Goal: Information Seeking & Learning: Learn about a topic

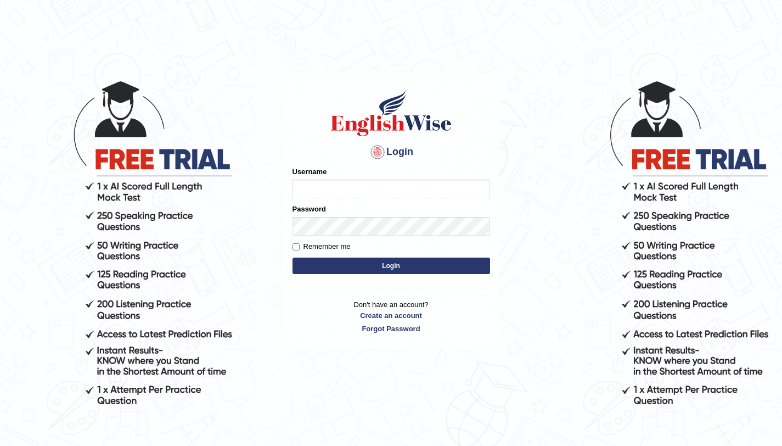
click at [404, 183] on input "Username" at bounding box center [391, 188] width 198 height 19
type input "aliahmad_parramatta"
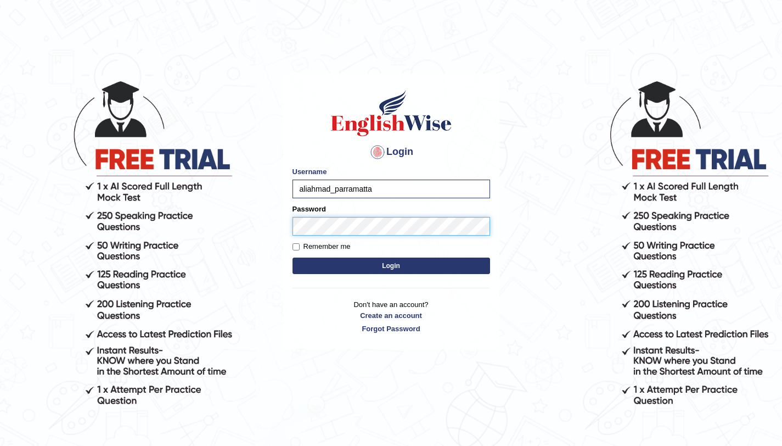
click at [292, 257] on button "Login" at bounding box center [391, 265] width 198 height 16
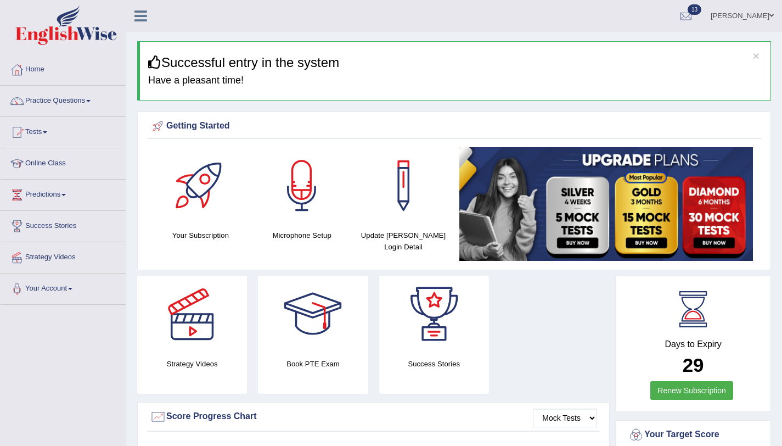
scroll to position [2, 0]
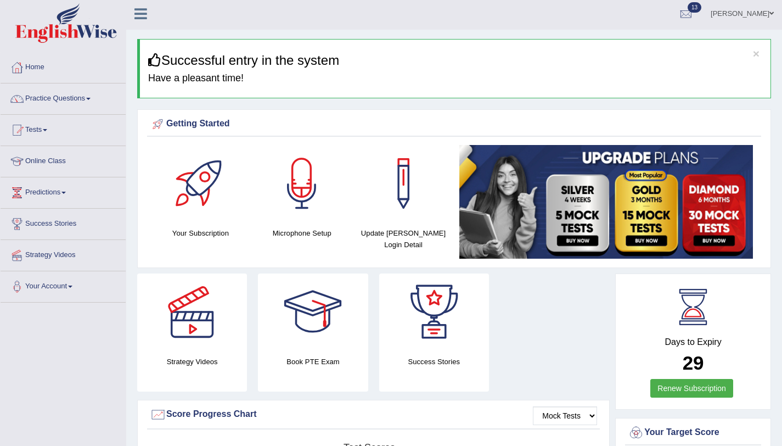
click at [63, 97] on link "Practice Questions" at bounding box center [63, 96] width 125 height 27
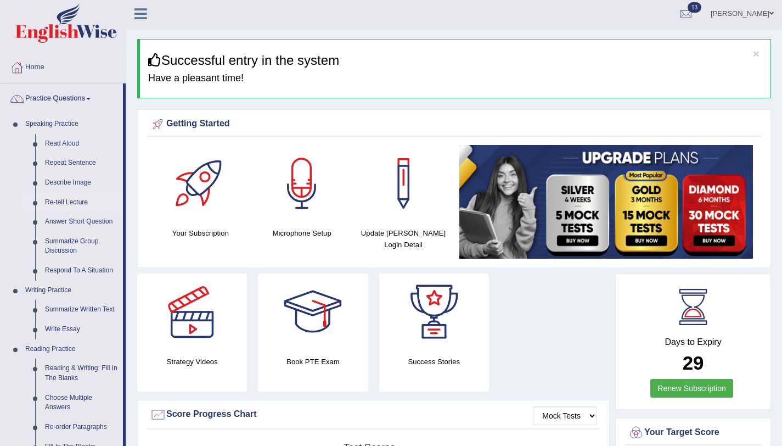
scroll to position [513, 0]
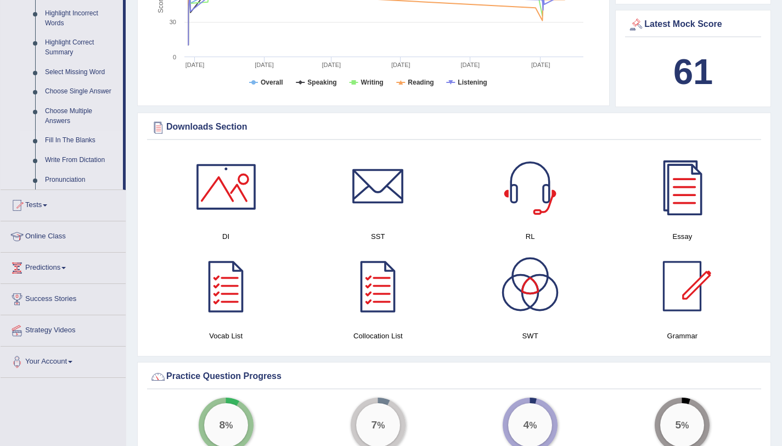
click at [59, 148] on link "Fill In The Blanks" at bounding box center [81, 141] width 83 height 20
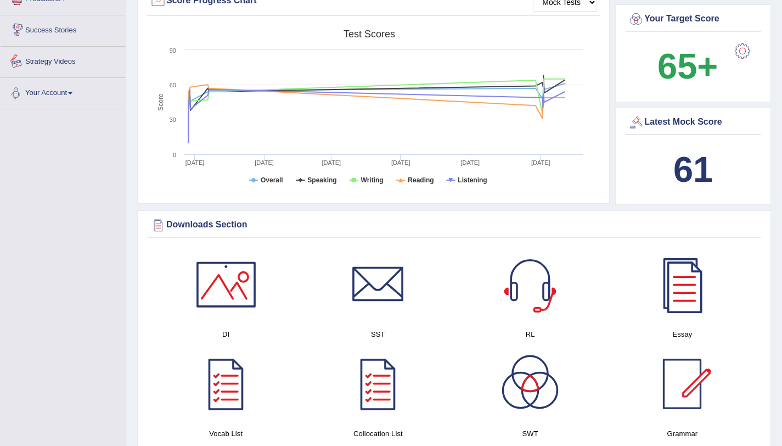
scroll to position [441, 0]
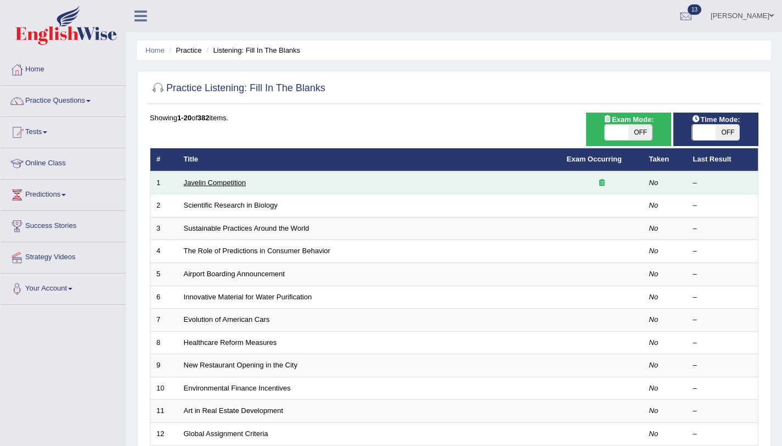
click at [209, 180] on link "Javelin Competition" at bounding box center [215, 182] width 62 height 8
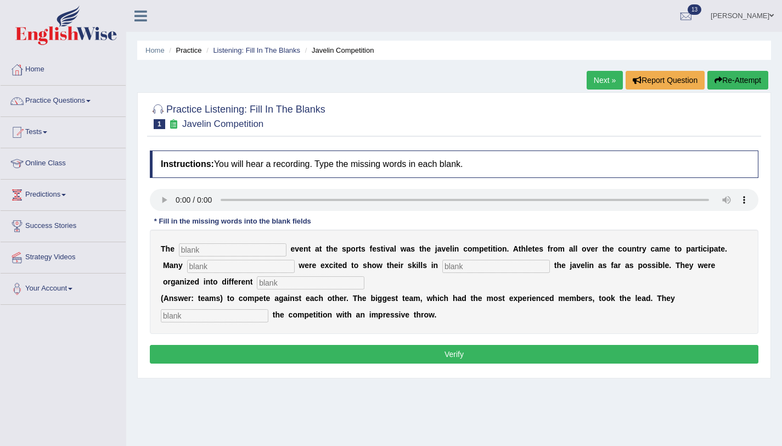
click at [207, 249] on input "text" at bounding box center [233, 249] width 108 height 13
type input "biggest"
click at [227, 266] on input "text" at bounding box center [241, 266] width 108 height 13
type input "people"
click at [442, 271] on input "text" at bounding box center [496, 266] width 108 height 13
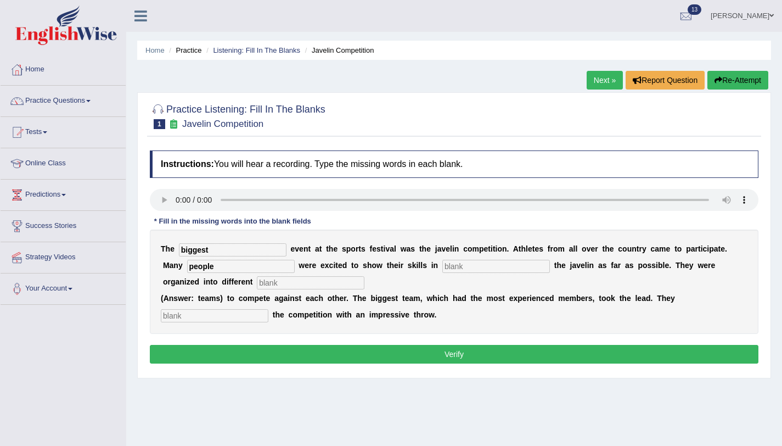
click at [257, 278] on input "text" at bounding box center [311, 282] width 108 height 13
type input "teams"
click at [210, 314] on input "text" at bounding box center [215, 315] width 108 height 13
type input "started"
click at [442, 269] on input "text" at bounding box center [496, 266] width 108 height 13
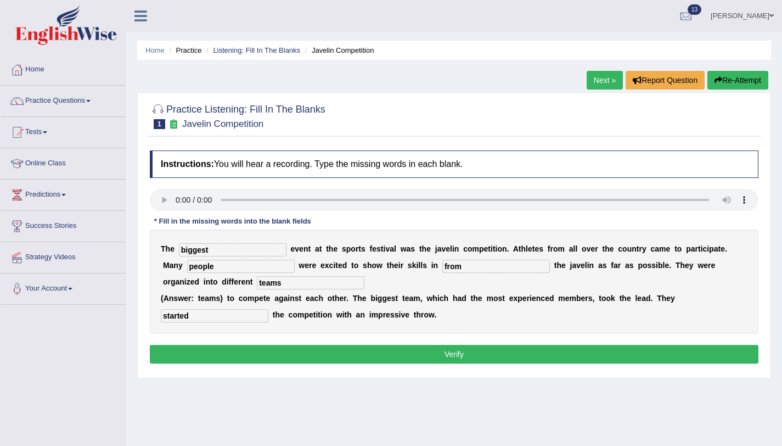
type input "from"
click at [399, 354] on button "Verify" at bounding box center [454, 354] width 608 height 19
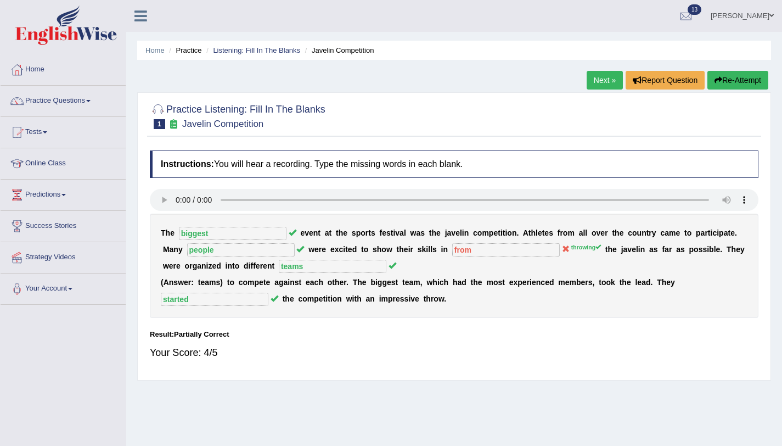
click at [602, 82] on link "Next »" at bounding box center [605, 80] width 36 height 19
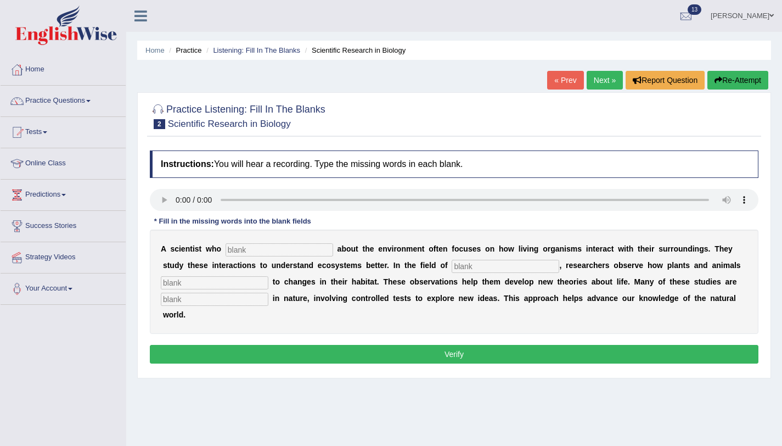
click at [264, 252] on input "text" at bounding box center [280, 249] width 108 height 13
type input "cares"
click at [489, 259] on div "A s c i e n t i s t w h o cares a b o u t t h e e n v i r o n m e n t o f t e n…" at bounding box center [454, 281] width 608 height 104
click at [480, 267] on input "text" at bounding box center [506, 266] width 108 height 13
type input "biology"
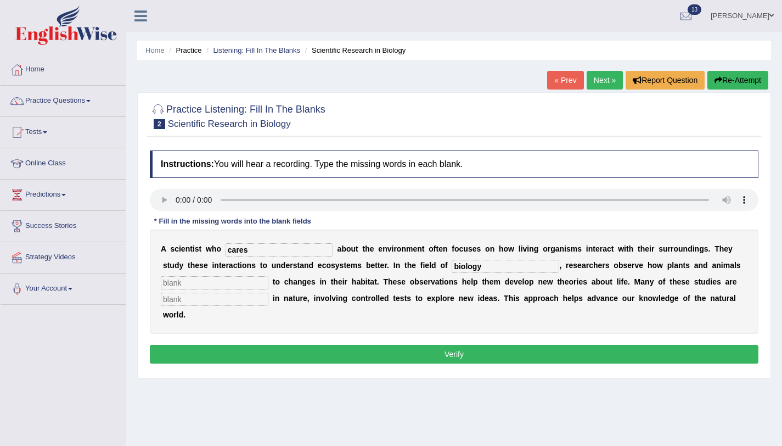
drag, startPoint x: 198, startPoint y: 285, endPoint x: 236, endPoint y: 284, distance: 38.4
click at [205, 286] on input "text" at bounding box center [215, 282] width 108 height 13
type input "response"
click at [220, 302] on input "text" at bounding box center [215, 298] width 108 height 13
type input "experimental"
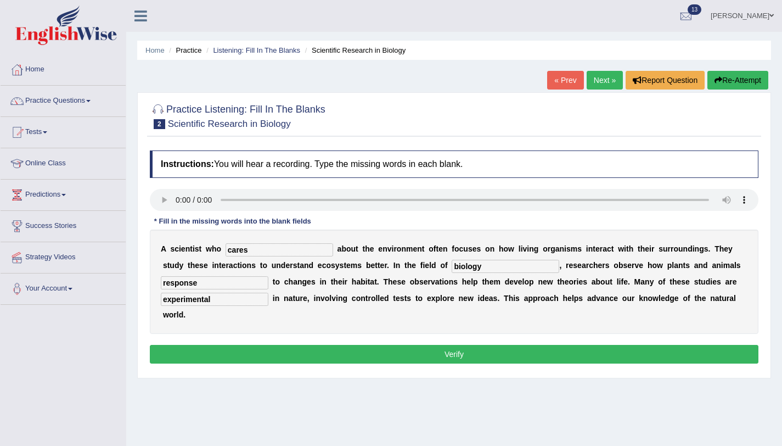
click at [290, 345] on button "Verify" at bounding box center [454, 354] width 608 height 19
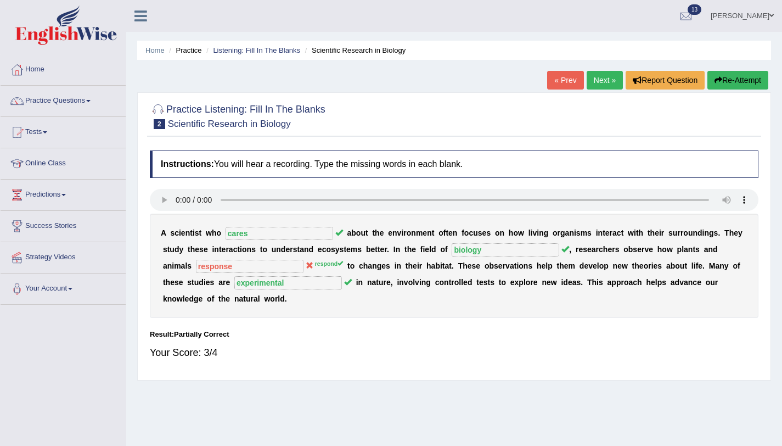
click at [587, 80] on link "Next »" at bounding box center [605, 80] width 36 height 19
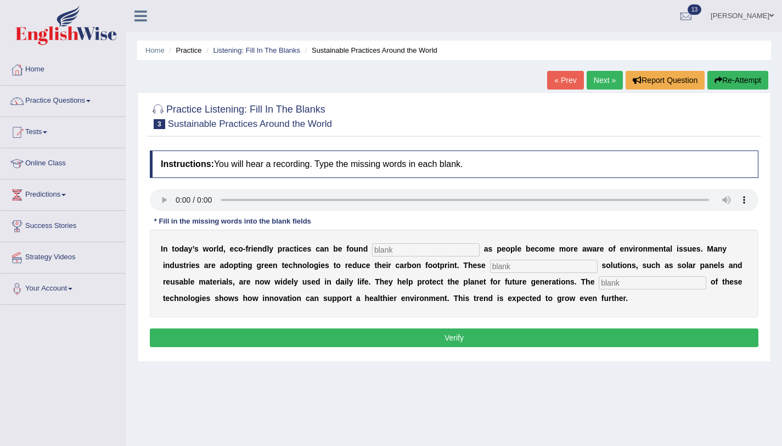
click at [400, 252] on input "text" at bounding box center [426, 249] width 108 height 13
type input "everywhere"
click at [546, 269] on input "text" at bounding box center [544, 266] width 108 height 13
type input "sustainable"
click at [612, 280] on input "text" at bounding box center [653, 282] width 108 height 13
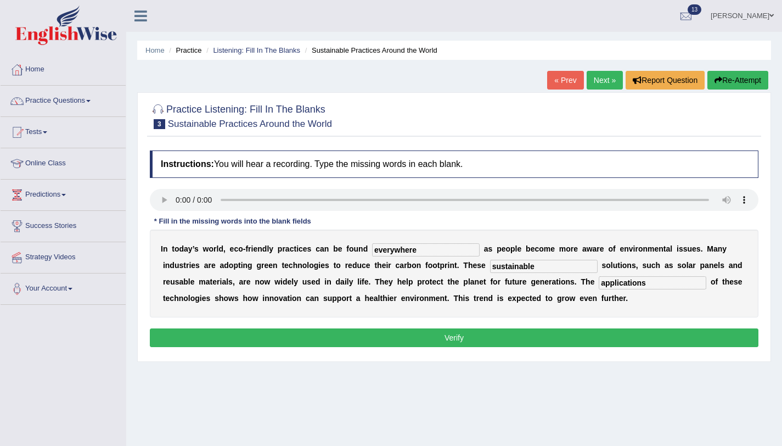
type input "applications"
click at [550, 340] on button "Verify" at bounding box center [454, 337] width 608 height 19
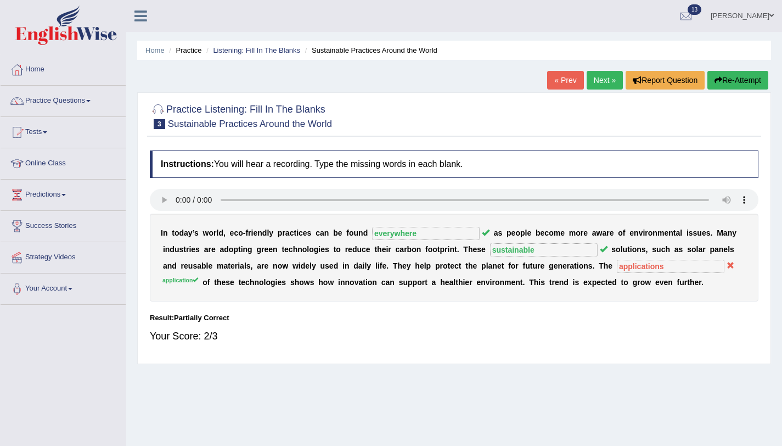
click at [587, 82] on link "Next »" at bounding box center [605, 80] width 36 height 19
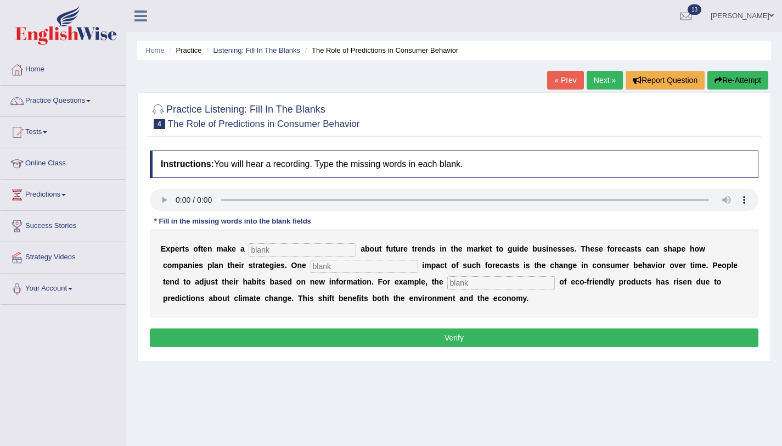
click at [260, 245] on input "text" at bounding box center [303, 249] width 108 height 13
type input "prediction"
click at [339, 268] on input "text" at bounding box center [365, 266] width 108 height 13
type input "profound"
click at [447, 280] on input "text" at bounding box center [501, 282] width 108 height 13
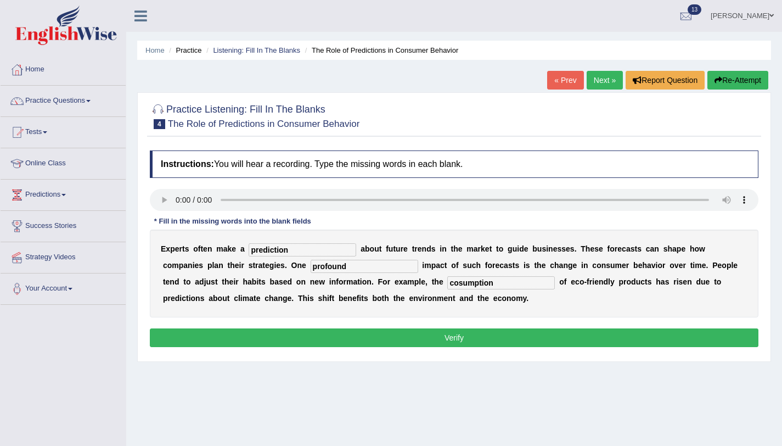
type input "cosumption"
click at [359, 338] on button "Verify" at bounding box center [454, 337] width 608 height 19
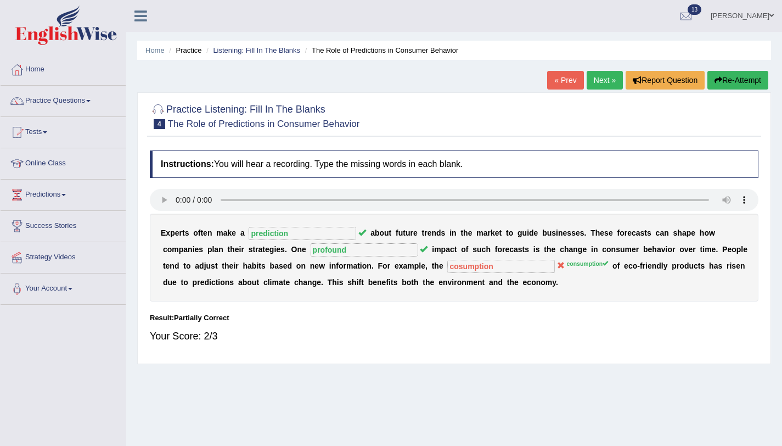
click at [603, 73] on link "Next »" at bounding box center [605, 80] width 36 height 19
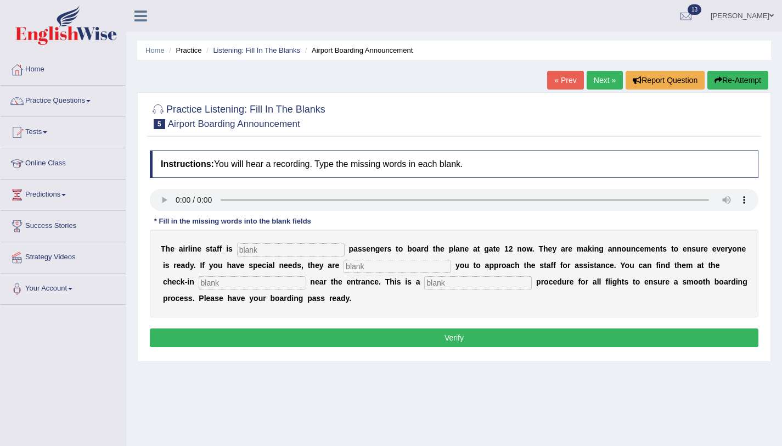
click at [292, 245] on input "text" at bounding box center [291, 249] width 108 height 13
type input "inviting"
click at [387, 271] on input "text" at bounding box center [397, 266] width 108 height 13
type input "requiring"
click at [237, 284] on input "text" at bounding box center [253, 282] width 108 height 13
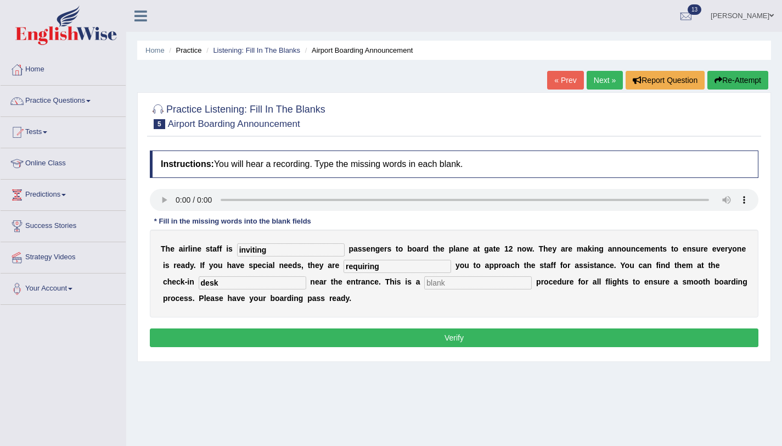
type input "desk"
click at [424, 288] on input "text" at bounding box center [478, 282] width 108 height 13
click at [424, 284] on input "text" at bounding box center [478, 282] width 108 height 13
type input "regular"
click at [380, 348] on div "Instructions: You will hear a recording. Type the missing words in each blank. …" at bounding box center [454, 250] width 614 height 211
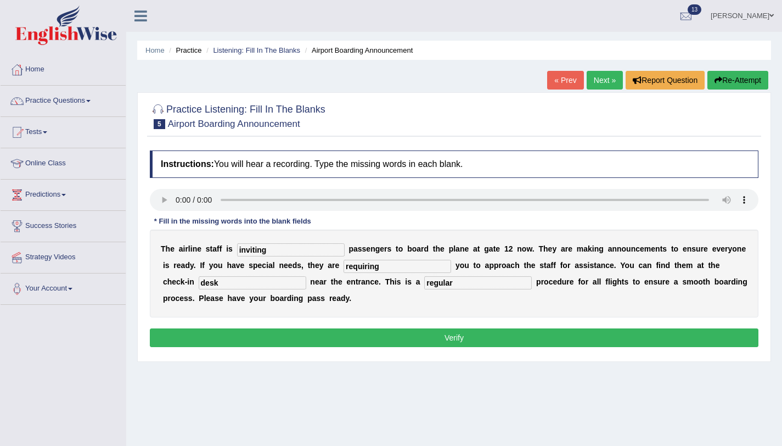
click at [380, 338] on button "Verify" at bounding box center [454, 337] width 608 height 19
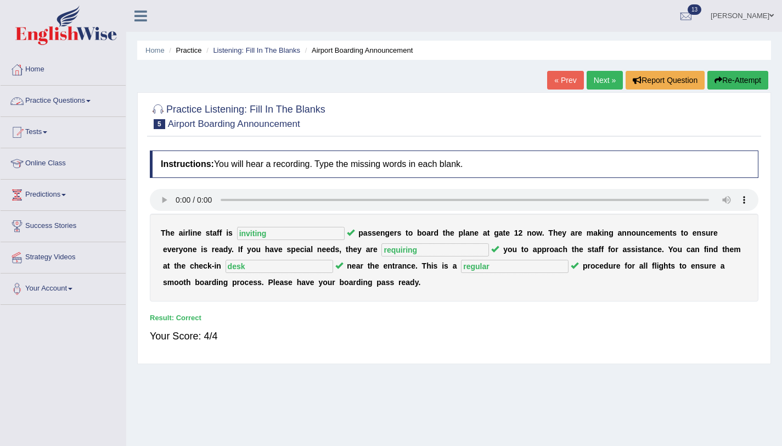
click at [77, 104] on link "Practice Questions" at bounding box center [63, 99] width 125 height 27
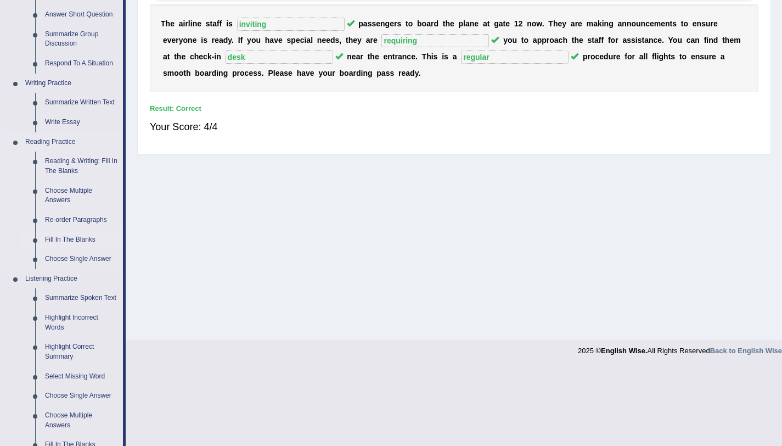
scroll to position [297, 0]
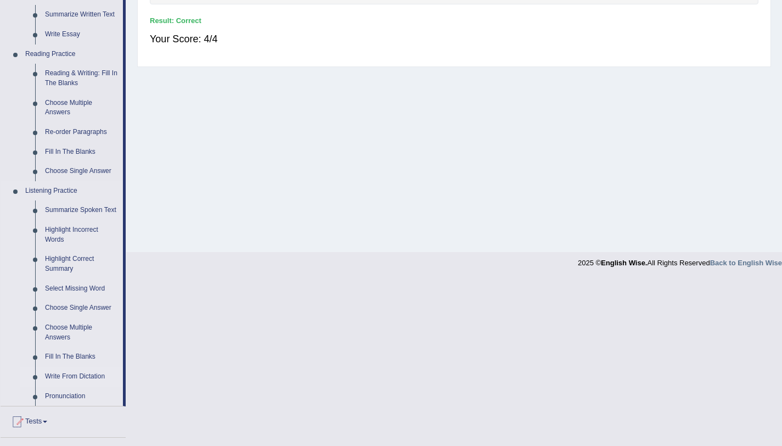
click at [71, 386] on link "Write From Dictation" at bounding box center [81, 377] width 83 height 20
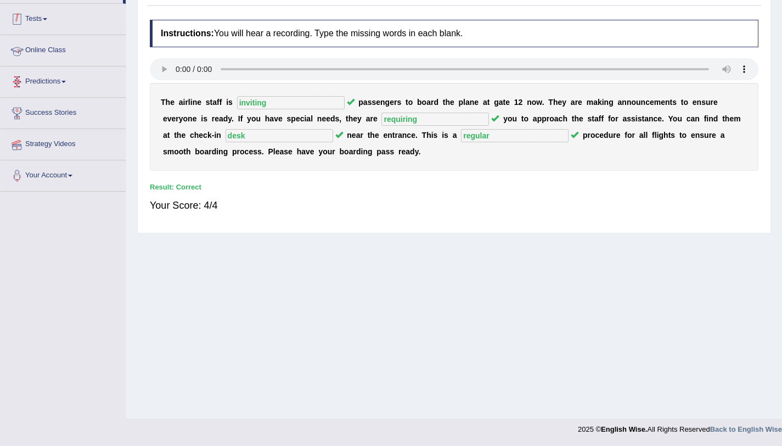
scroll to position [131, 0]
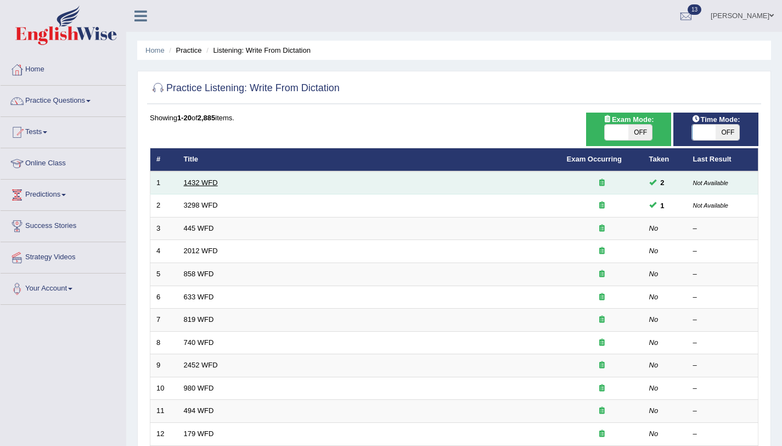
click at [207, 183] on link "1432 WFD" at bounding box center [201, 182] width 34 height 8
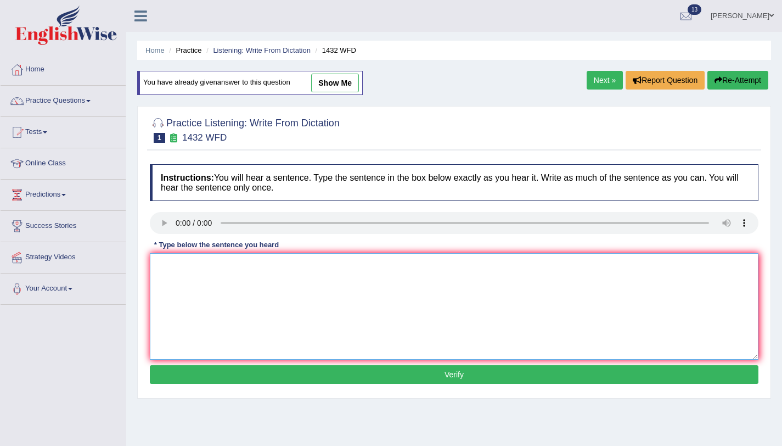
click at [233, 285] on textarea at bounding box center [454, 306] width 608 height 106
type textarea "More physical activity beneficial for health."
click at [340, 368] on button "Verify" at bounding box center [454, 374] width 608 height 19
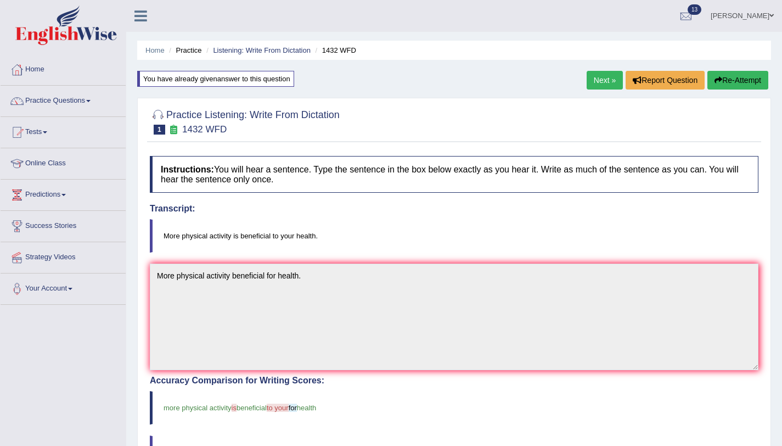
click at [594, 86] on link "Next »" at bounding box center [605, 80] width 36 height 19
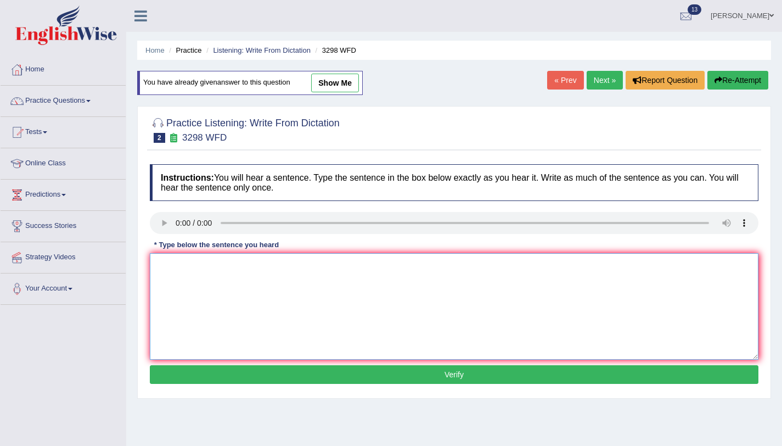
click at [242, 308] on textarea at bounding box center [454, 306] width 608 height 106
click at [234, 269] on textarea "Animal behaviour" at bounding box center [454, 306] width 608 height 106
type textarea "Animal behaviour appears to contain human behaviour distinct."
click at [284, 379] on button "Verify" at bounding box center [454, 374] width 608 height 19
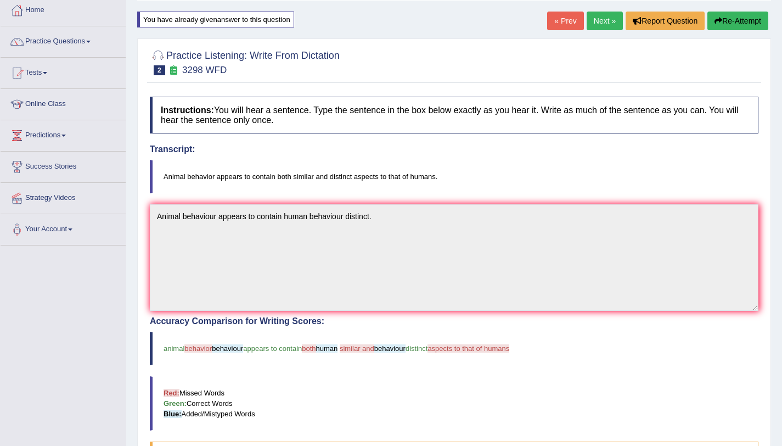
scroll to position [40, 0]
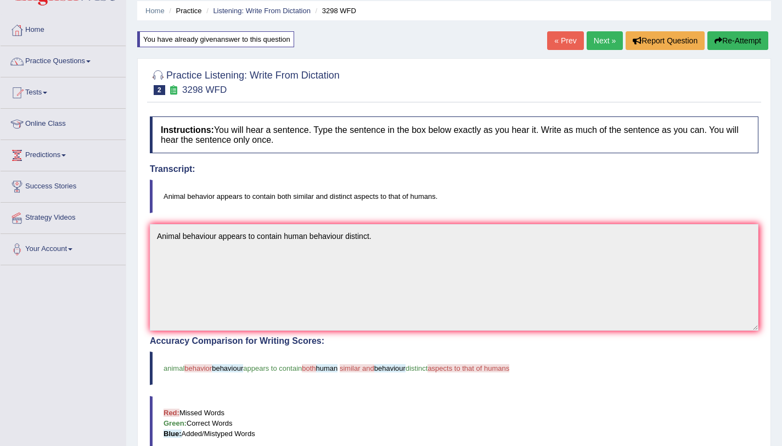
click at [612, 44] on link "Next »" at bounding box center [605, 40] width 36 height 19
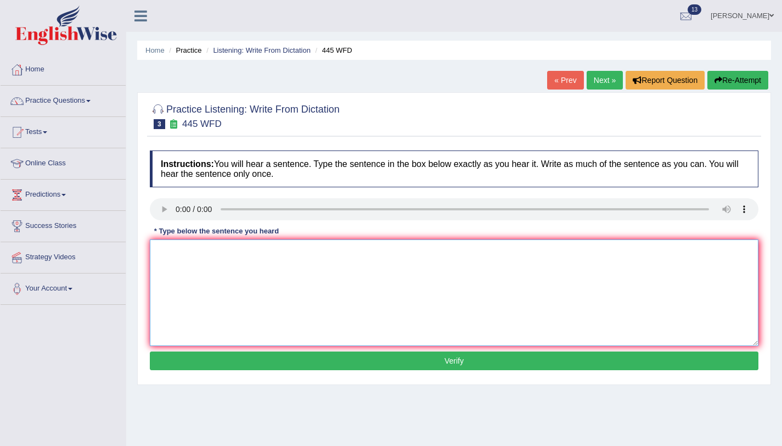
click at [204, 268] on textarea at bounding box center [454, 292] width 608 height 106
type textarea "The american pllaners landing shape on march."
click at [322, 362] on button "Verify" at bounding box center [454, 360] width 608 height 19
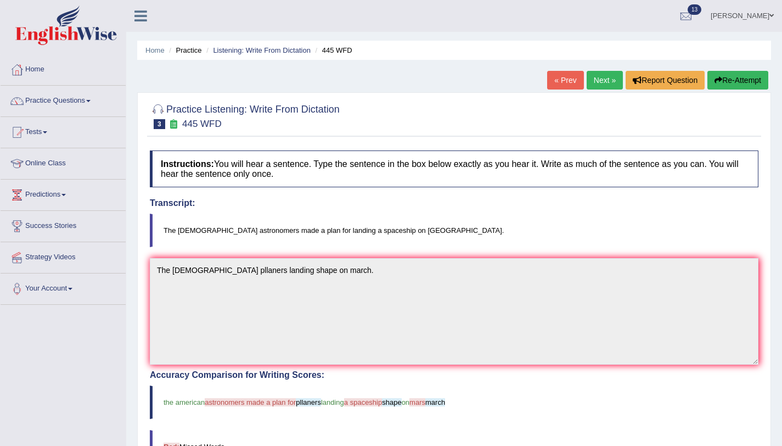
click at [736, 86] on button "Re-Attempt" at bounding box center [737, 80] width 61 height 19
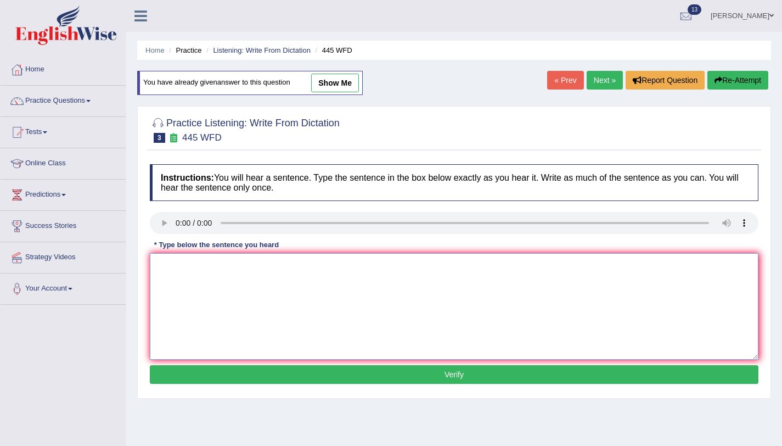
click at [184, 294] on textarea at bounding box center [454, 306] width 608 height 106
type textarea "The american stronomers made a plan landing spaceshipn on mars."
click at [726, 374] on button "Verify" at bounding box center [454, 374] width 608 height 19
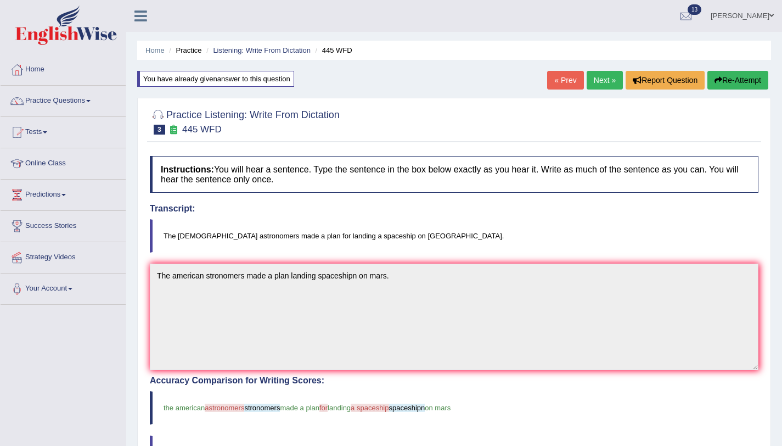
click at [601, 82] on link "Next »" at bounding box center [605, 80] width 36 height 19
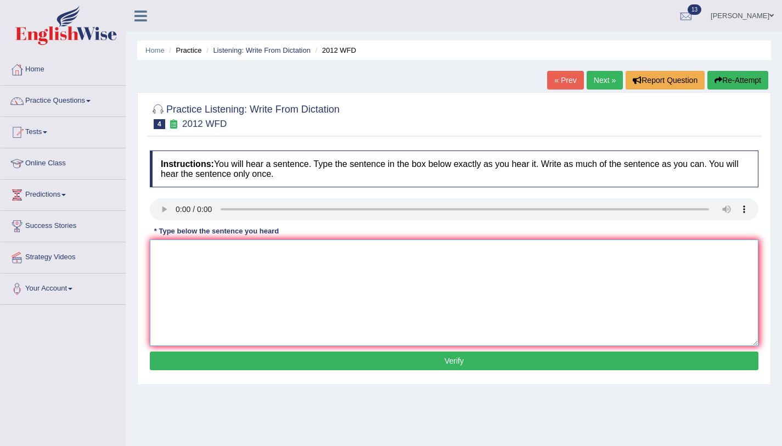
click at [208, 297] on textarea at bounding box center [454, 292] width 608 height 106
type textarea "There is a great deal base on topic."
click at [479, 367] on button "Verify" at bounding box center [454, 360] width 608 height 19
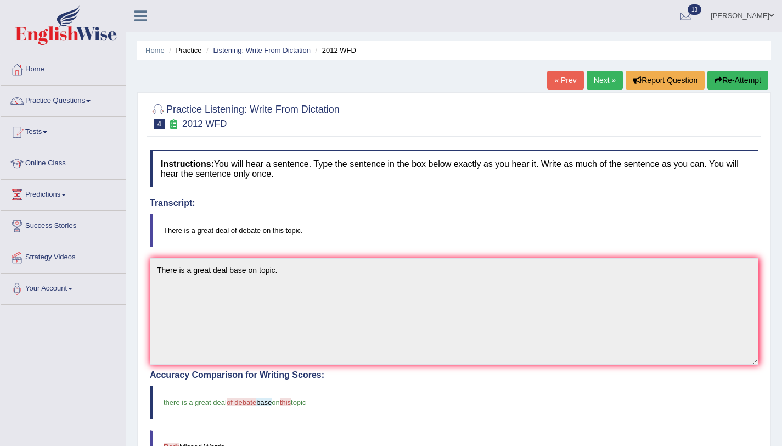
click at [718, 72] on button "Re-Attempt" at bounding box center [737, 80] width 61 height 19
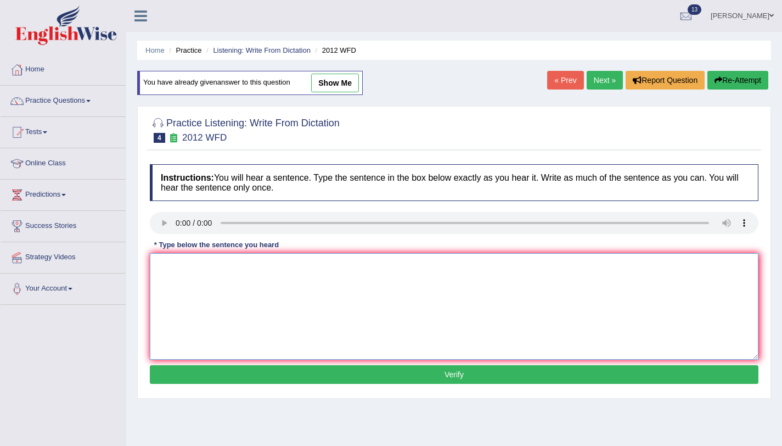
click at [187, 275] on textarea at bounding box center [454, 306] width 608 height 106
type textarea "There is a great debate on this topic."
click at [219, 371] on button "Verify" at bounding box center [454, 374] width 608 height 19
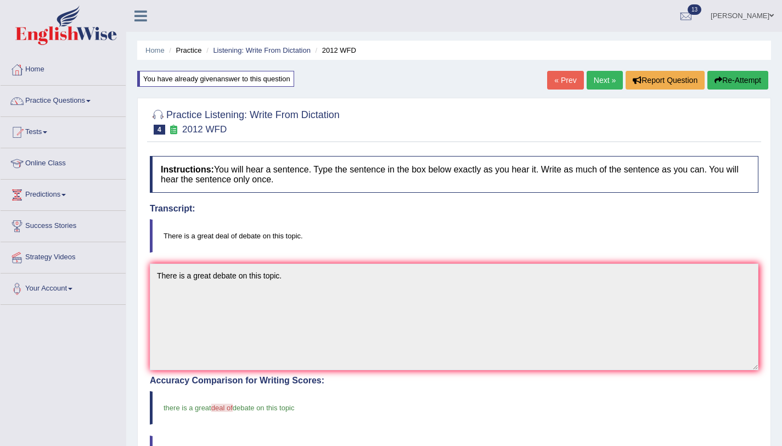
click at [601, 82] on link "Next »" at bounding box center [605, 80] width 36 height 19
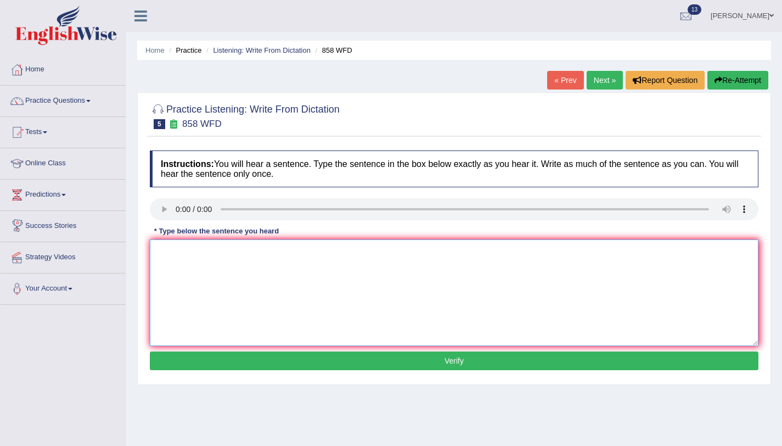
click at [223, 278] on textarea at bounding box center [454, 292] width 608 height 106
click at [177, 256] on textarea at bounding box center [454, 292] width 608 height 106
type textarea "t"
click at [251, 251] on textarea "This year bird of ship effect historian" at bounding box center [454, 292] width 608 height 106
click at [250, 253] on textarea "This year bird of ship effectintresting historian" at bounding box center [454, 292] width 608 height 106
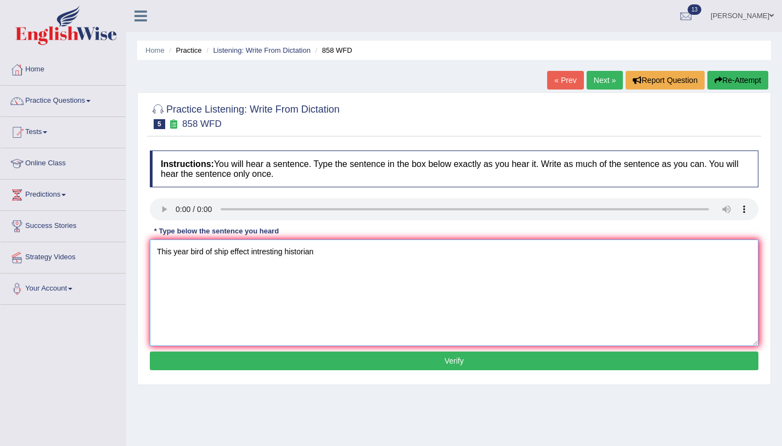
click at [335, 264] on textarea "This year bird of ship effect intresting historian" at bounding box center [454, 292] width 608 height 106
type textarea "This year bird of ship effect intresting historians."
click at [317, 356] on button "Verify" at bounding box center [454, 360] width 608 height 19
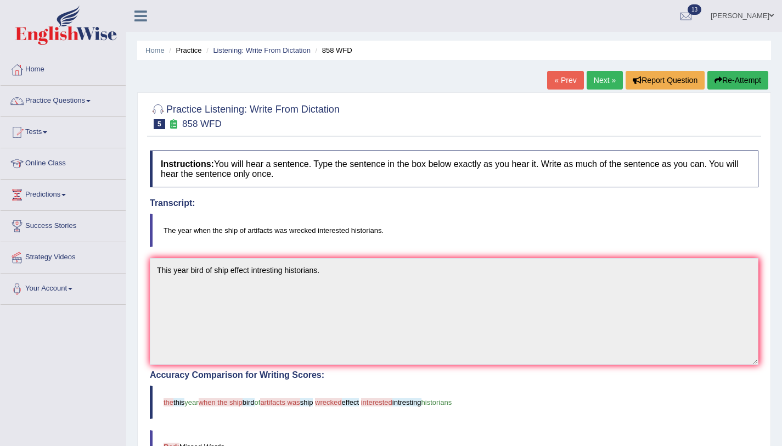
click at [600, 83] on link "Next »" at bounding box center [605, 80] width 36 height 19
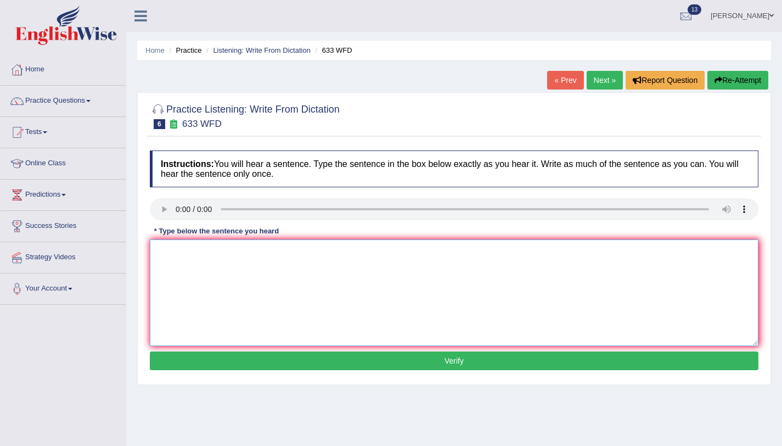
click at [227, 261] on textarea at bounding box center [454, 292] width 608 height 106
click at [191, 252] on textarea "Research shows excersize" at bounding box center [454, 292] width 608 height 106
click at [279, 252] on textarea "Research are shows excersize" at bounding box center [454, 292] width 608 height 106
type textarea "Research are shows excersize make us feel better."
click at [257, 362] on button "Verify" at bounding box center [454, 360] width 608 height 19
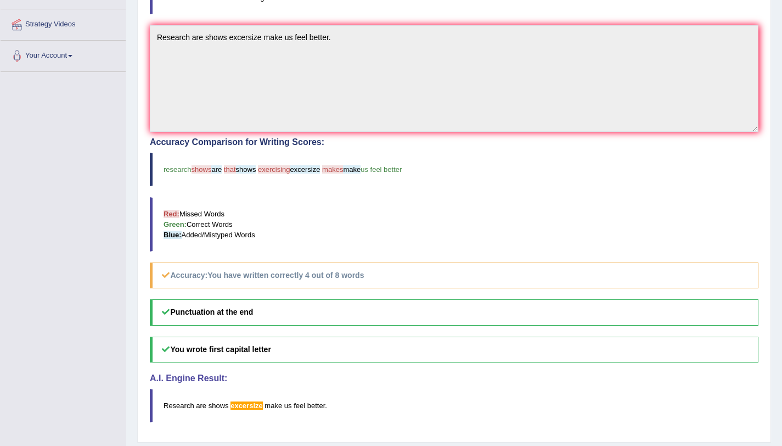
scroll to position [86, 0]
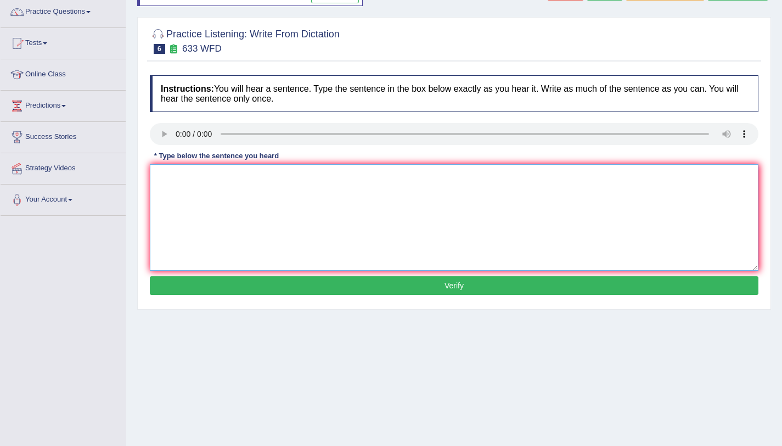
scroll to position [86, 0]
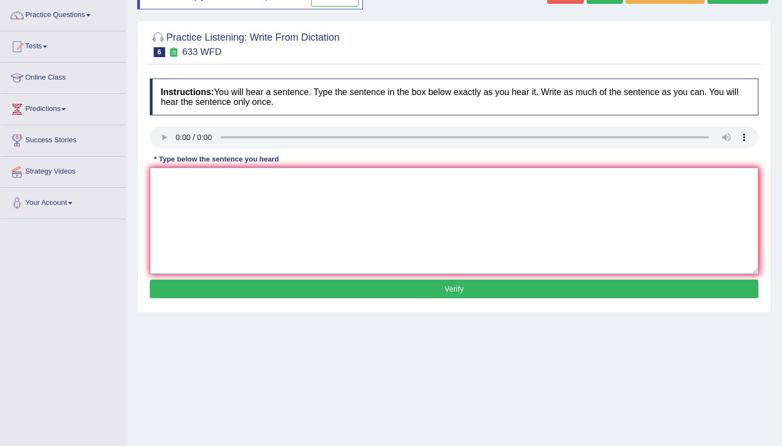
click at [320, 211] on textarea at bounding box center [454, 220] width 608 height 106
type textarea "Research shows that excercising makes feel better."
click at [294, 284] on button "Verify" at bounding box center [454, 288] width 608 height 19
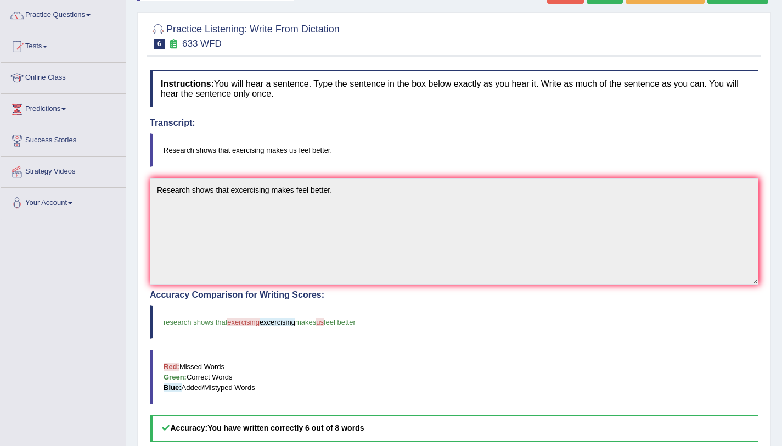
scroll to position [0, 0]
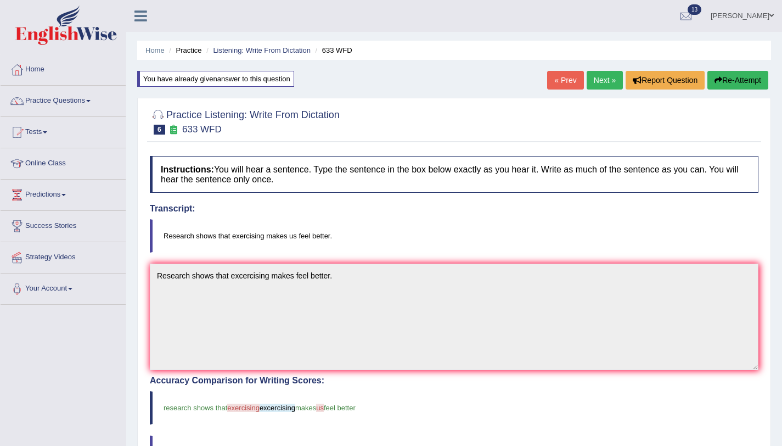
click at [735, 86] on button "Re-Attempt" at bounding box center [737, 80] width 61 height 19
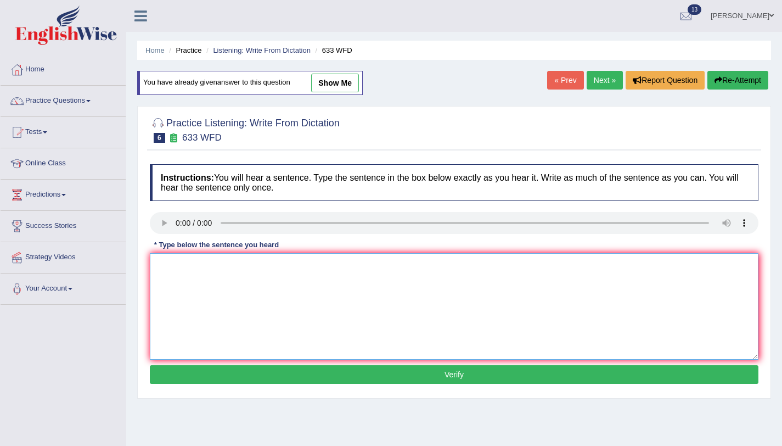
click at [244, 319] on textarea at bounding box center [454, 306] width 608 height 106
type textarea "Research shows that exercising makes us feel better."
click at [244, 376] on button "Verify" at bounding box center [454, 374] width 608 height 19
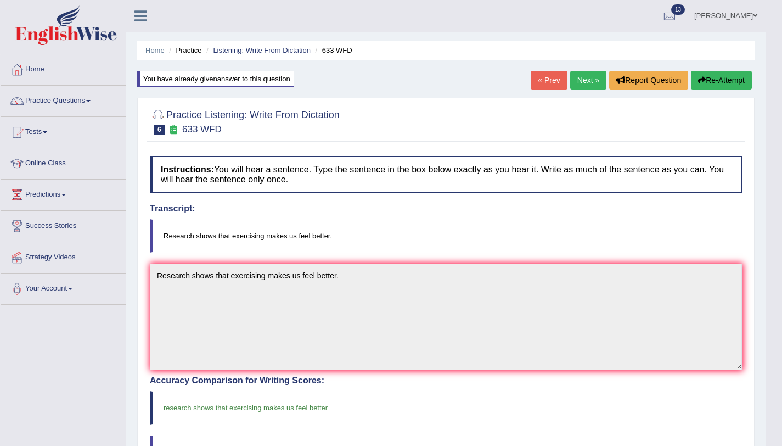
click at [589, 83] on link "Next »" at bounding box center [588, 80] width 36 height 19
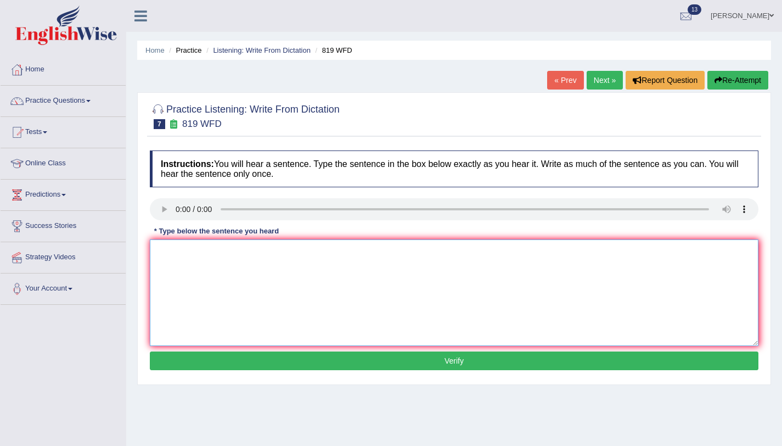
click at [185, 266] on textarea at bounding box center [454, 292] width 608 height 106
type textarea "p"
type textarea "Plants are able to continue growing their lifes."
click at [287, 358] on button "Verify" at bounding box center [454, 360] width 608 height 19
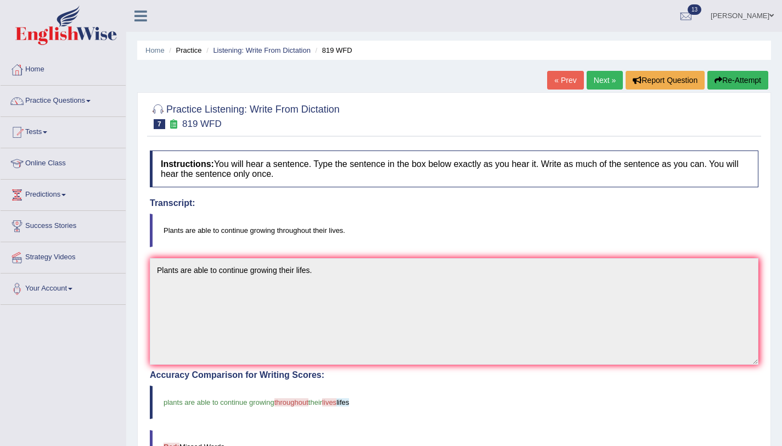
click at [749, 86] on button "Re-Attempt" at bounding box center [737, 80] width 61 height 19
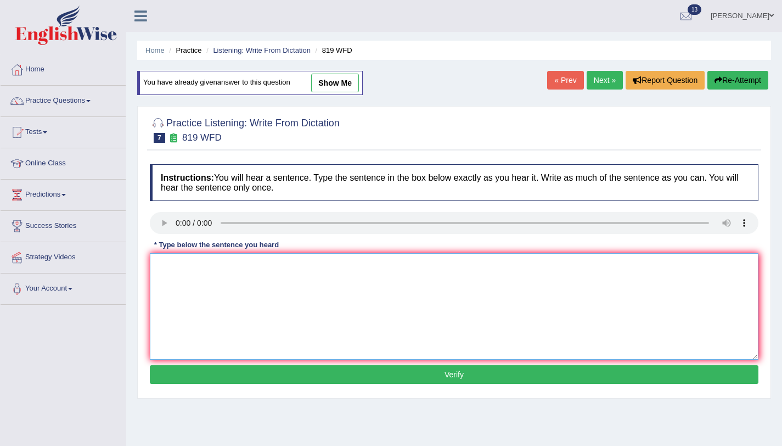
click at [293, 301] on textarea at bounding box center [454, 306] width 608 height 106
click at [193, 265] on textarea "Plants are continue to growing" at bounding box center [454, 306] width 608 height 106
click at [255, 266] on textarea "Plants are able to continue to growing" at bounding box center [454, 306] width 608 height 106
click at [256, 262] on textarea "Plants are able to continue to growing" at bounding box center [454, 306] width 608 height 106
click at [290, 269] on textarea "Plants are able to continue growing" at bounding box center [454, 306] width 608 height 106
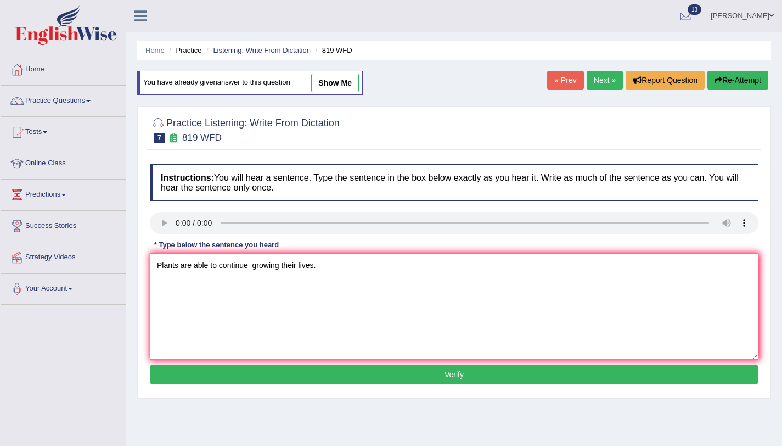
type textarea "Plants are able to continue growing their lives."
click at [256, 379] on button "Verify" at bounding box center [454, 374] width 608 height 19
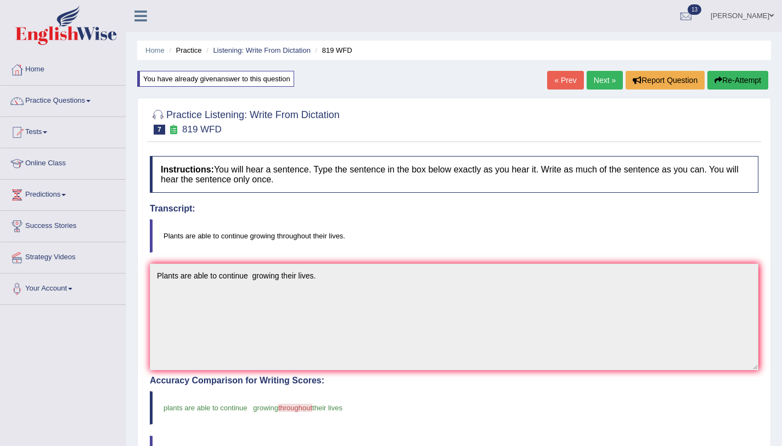
click at [612, 84] on link "Next »" at bounding box center [605, 80] width 36 height 19
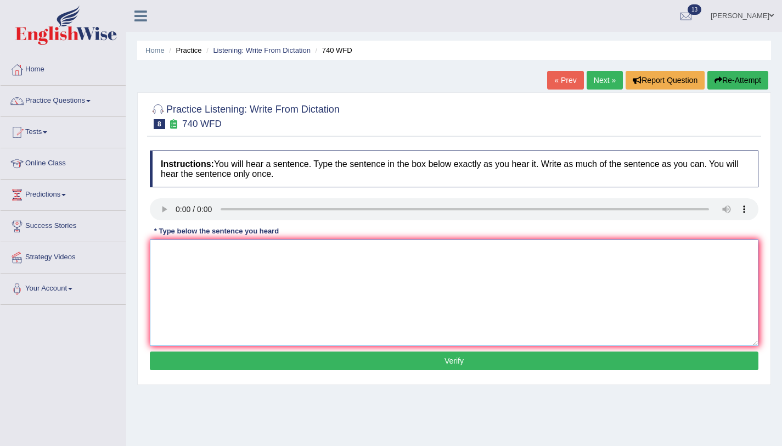
click at [200, 260] on textarea at bounding box center [454, 292] width 608 height 106
click at [204, 252] on textarea "Series are ovservation out of the classroom" at bounding box center [454, 292] width 608 height 106
click at [321, 257] on textarea "Series are observation out of the classroom" at bounding box center [454, 292] width 608 height 106
type textarea "Series are observation out of the classroom."
click at [283, 354] on button "Verify" at bounding box center [454, 360] width 608 height 19
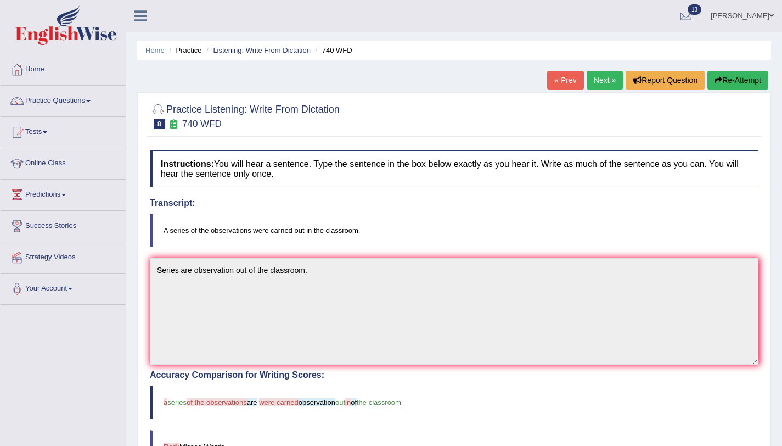
click at [743, 87] on button "Re-Attempt" at bounding box center [737, 80] width 61 height 19
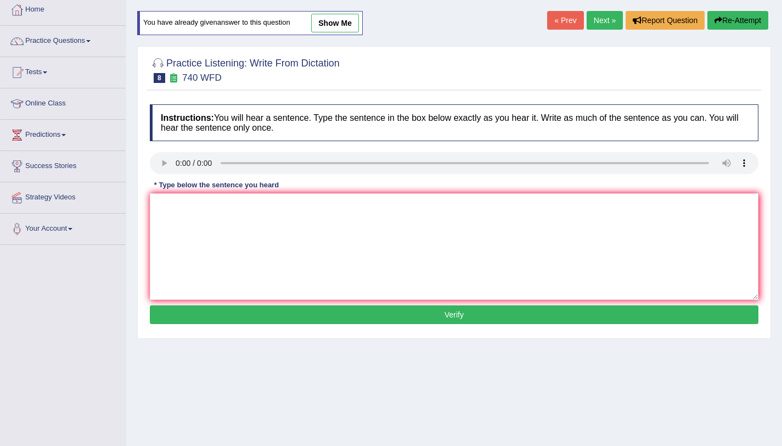
scroll to position [131, 0]
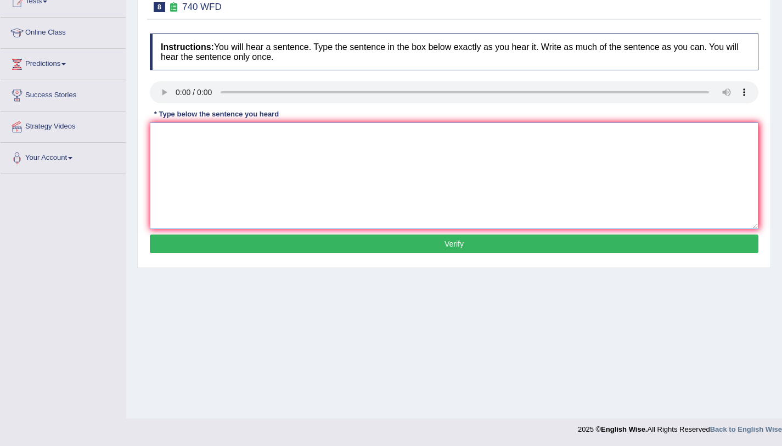
click at [192, 199] on textarea at bounding box center [454, 175] width 608 height 106
type textarea "A series of obsevations carried out in the classroom."
click at [312, 245] on button "Verify" at bounding box center [454, 243] width 608 height 19
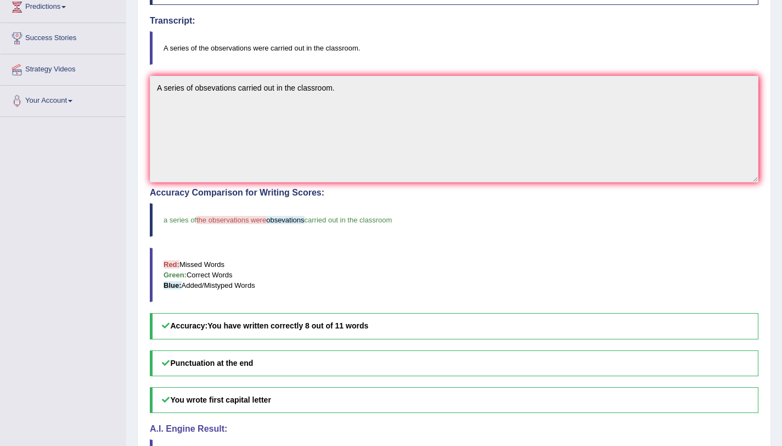
scroll to position [0, 0]
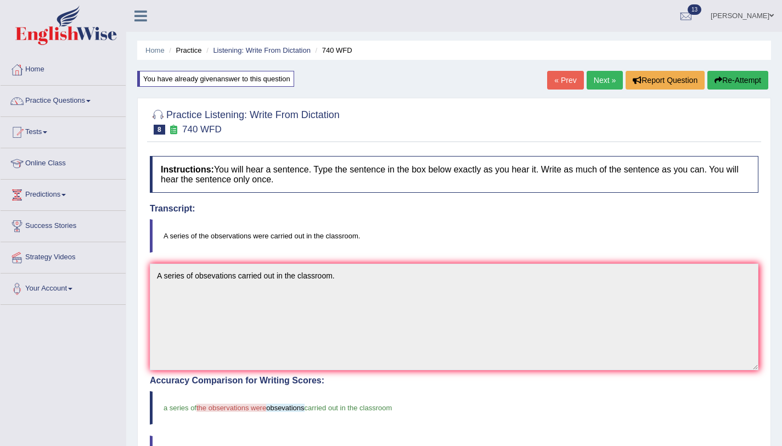
click at [595, 86] on link "Next »" at bounding box center [605, 80] width 36 height 19
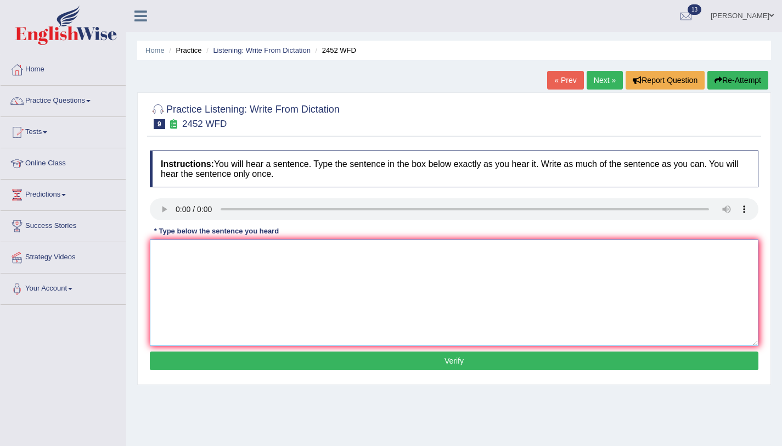
click at [216, 250] on textarea at bounding box center [454, 292] width 608 height 106
type textarea "It is debate about the value of knowledge."
click at [348, 363] on button "Verify" at bounding box center [454, 360] width 608 height 19
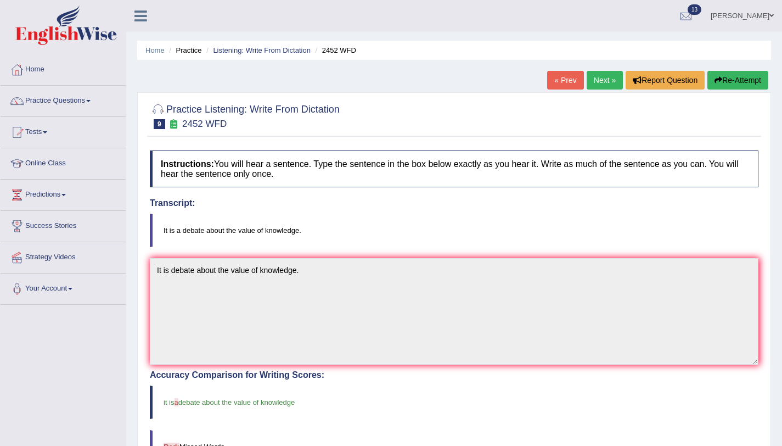
click at [607, 77] on link "Next »" at bounding box center [605, 80] width 36 height 19
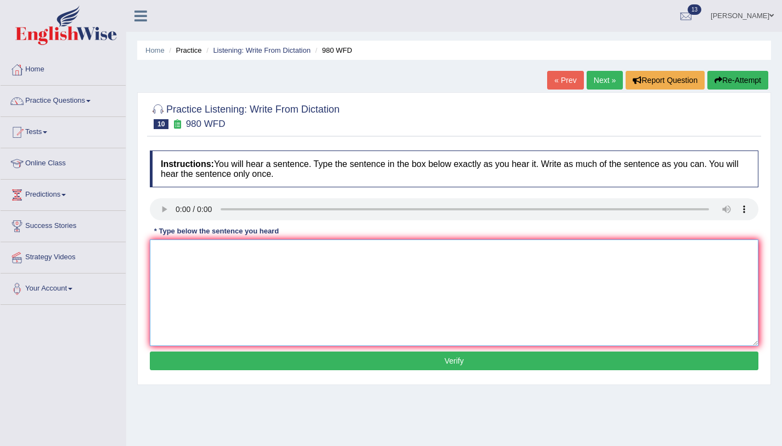
click at [237, 282] on textarea at bounding box center [454, 292] width 608 height 106
type textarea "Your ideas has been debated seminers and tutorials."
click at [453, 364] on button "Verify" at bounding box center [454, 360] width 608 height 19
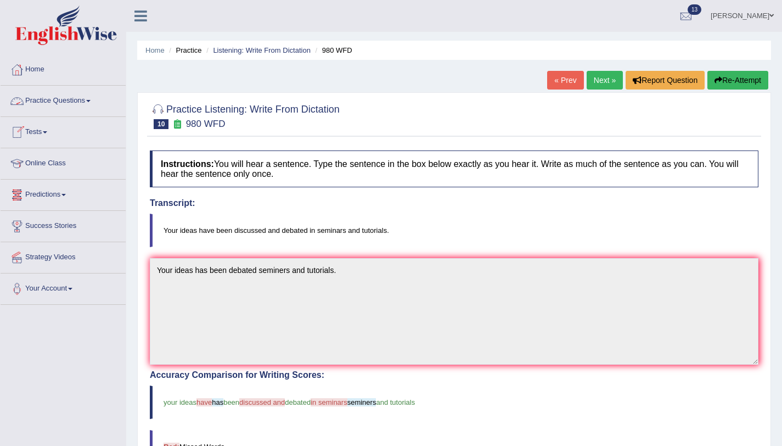
click at [85, 100] on link "Practice Questions" at bounding box center [63, 99] width 125 height 27
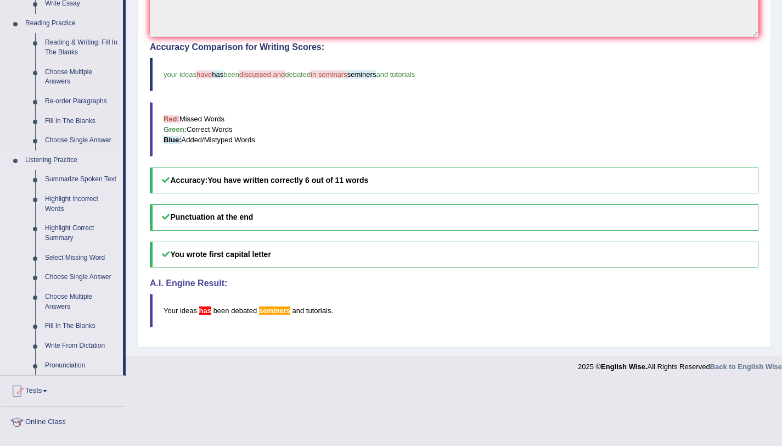
scroll to position [374, 0]
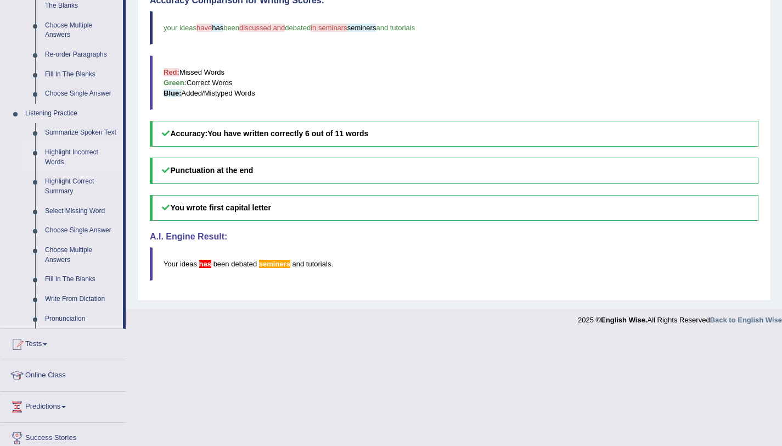
click at [83, 157] on link "Highlight Incorrect Words" at bounding box center [81, 157] width 83 height 29
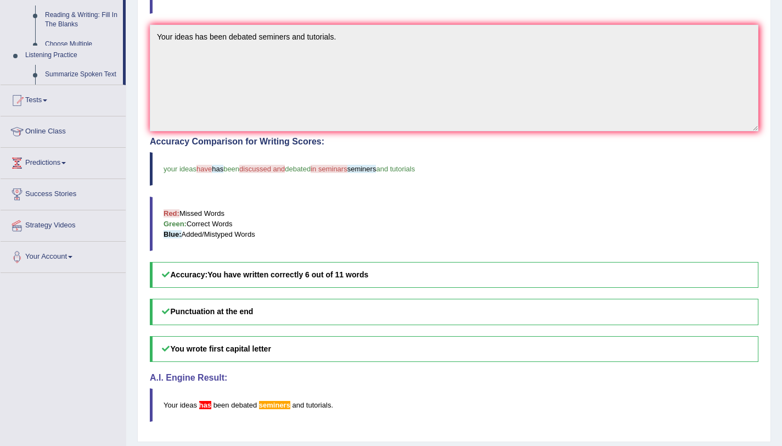
scroll to position [131, 0]
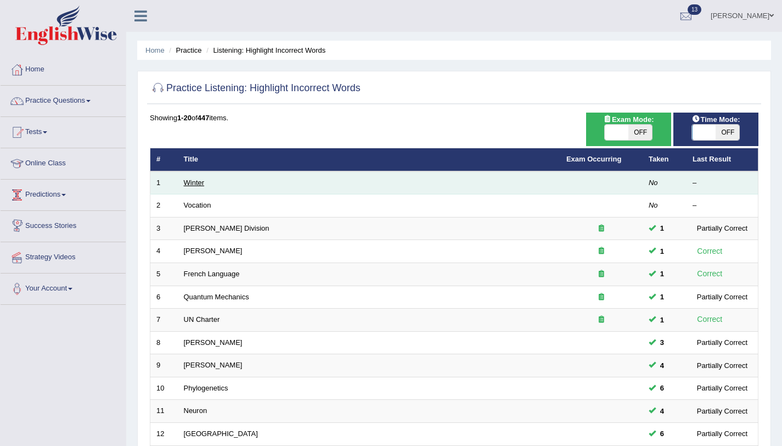
click at [194, 182] on link "Winter" at bounding box center [194, 182] width 21 height 8
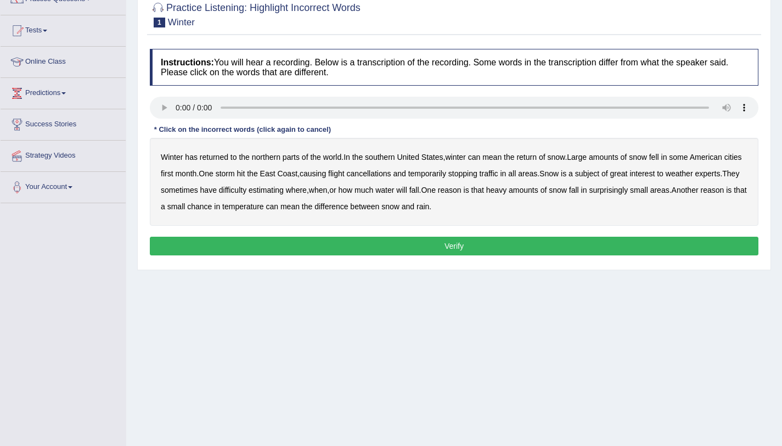
scroll to position [131, 0]
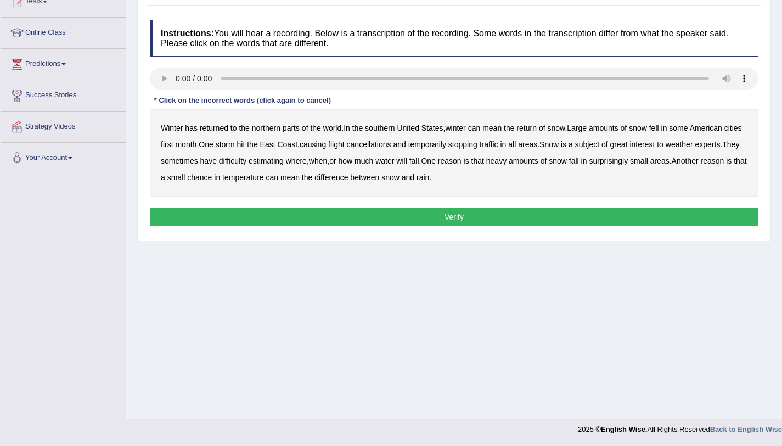
click at [382, 126] on b "southern" at bounding box center [380, 127] width 30 height 9
click at [173, 144] on b "first" at bounding box center [167, 144] width 13 height 9
click at [516, 148] on b "all" at bounding box center [512, 144] width 8 height 9
click at [394, 165] on b "water" at bounding box center [384, 160] width 19 height 9
click at [212, 179] on b "chance" at bounding box center [199, 177] width 25 height 9
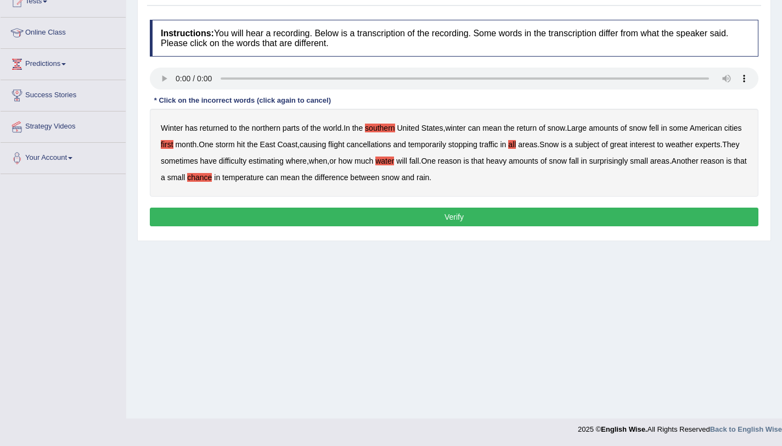
click at [435, 212] on button "Verify" at bounding box center [454, 216] width 608 height 19
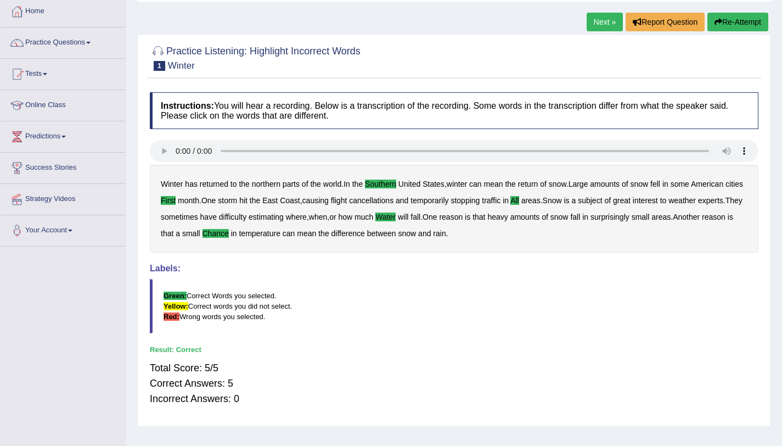
scroll to position [0, 0]
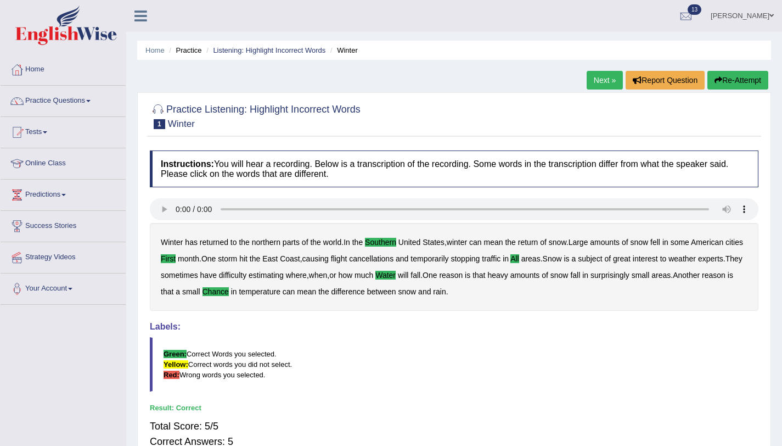
click at [593, 83] on link "Next »" at bounding box center [605, 80] width 36 height 19
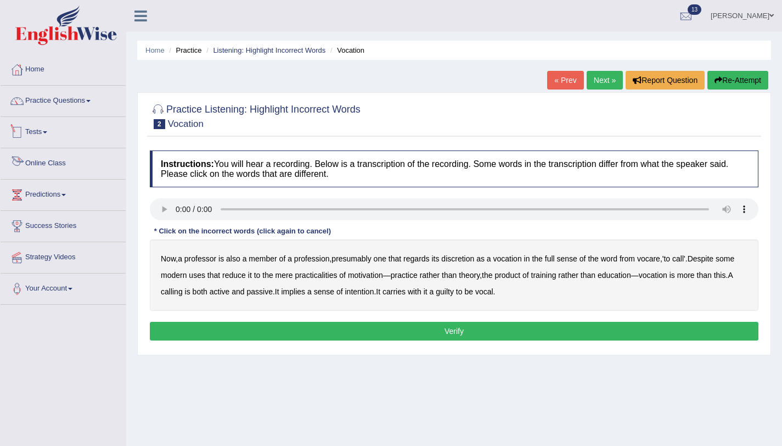
scroll to position [131, 0]
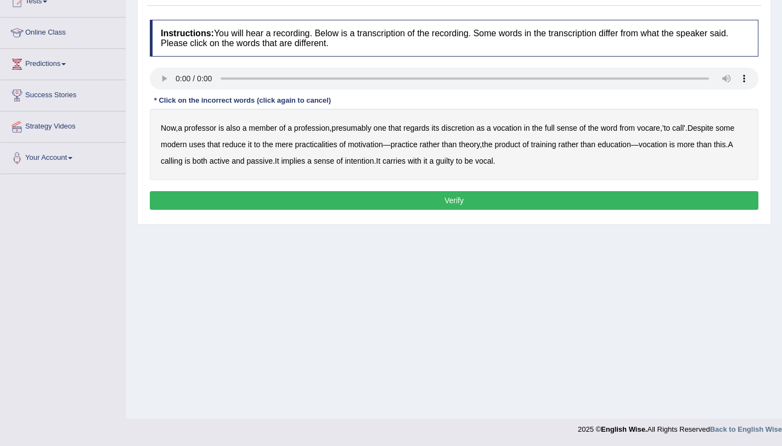
click at [465, 129] on b "discretion" at bounding box center [457, 127] width 33 height 9
click at [380, 145] on b "motivation" at bounding box center [365, 144] width 35 height 9
click at [374, 162] on b "intention" at bounding box center [359, 160] width 29 height 9
click at [519, 195] on button "Verify" at bounding box center [454, 200] width 608 height 19
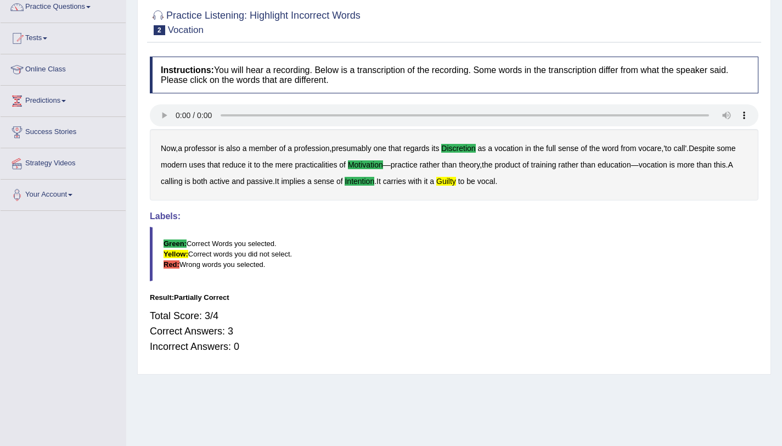
scroll to position [48, 0]
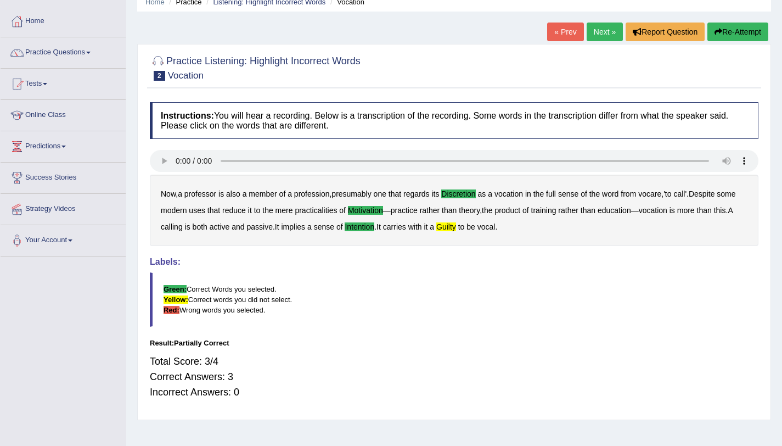
click at [601, 30] on link "Next »" at bounding box center [605, 31] width 36 height 19
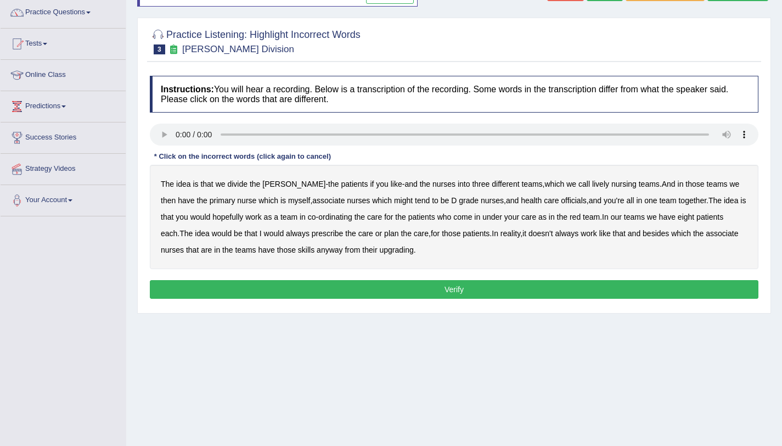
scroll to position [131, 0]
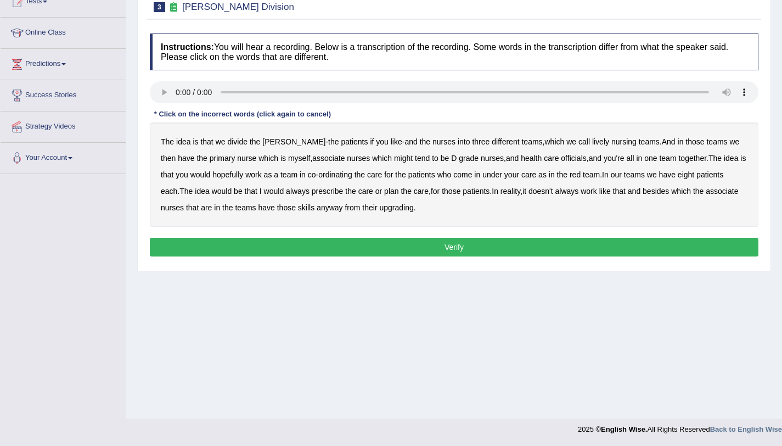
click at [561, 156] on b "officials" at bounding box center [573, 158] width 25 height 9
click at [286, 192] on b "always" at bounding box center [298, 191] width 24 height 9
click at [725, 194] on b "associate" at bounding box center [722, 191] width 32 height 9
click at [396, 205] on b "upgrading" at bounding box center [396, 207] width 34 height 9
click at [392, 249] on button "Verify" at bounding box center [454, 247] width 608 height 19
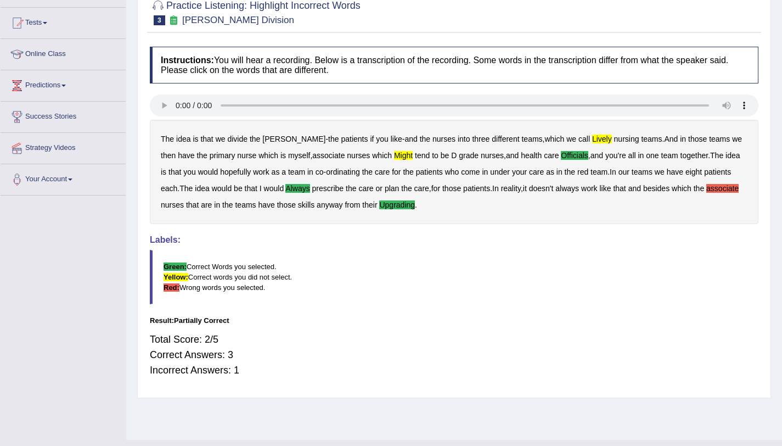
scroll to position [57, 0]
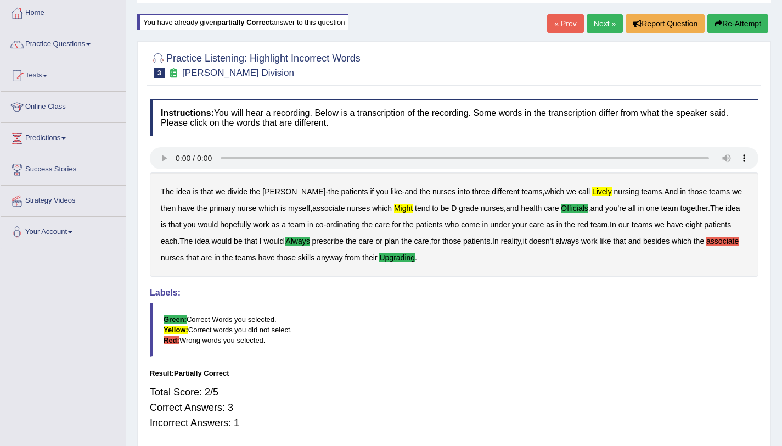
click at [593, 23] on link "Next »" at bounding box center [605, 23] width 36 height 19
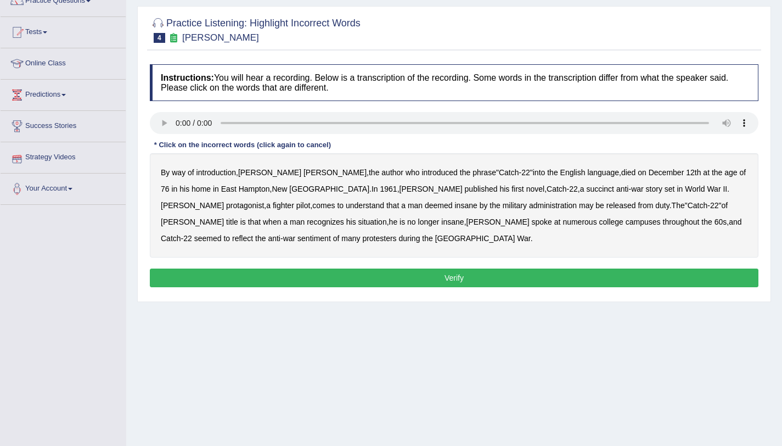
scroll to position [131, 0]
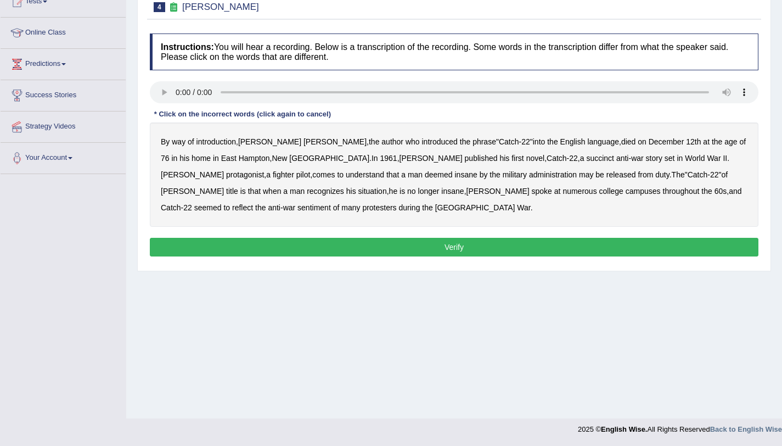
click at [586, 157] on b "succinct" at bounding box center [600, 158] width 28 height 9
click at [529, 177] on b "administration" at bounding box center [553, 174] width 48 height 9
click at [387, 187] on b "situation" at bounding box center [372, 191] width 29 height 9
click at [253, 203] on b "reflect" at bounding box center [242, 207] width 21 height 9
click at [211, 240] on button "Verify" at bounding box center [454, 247] width 608 height 19
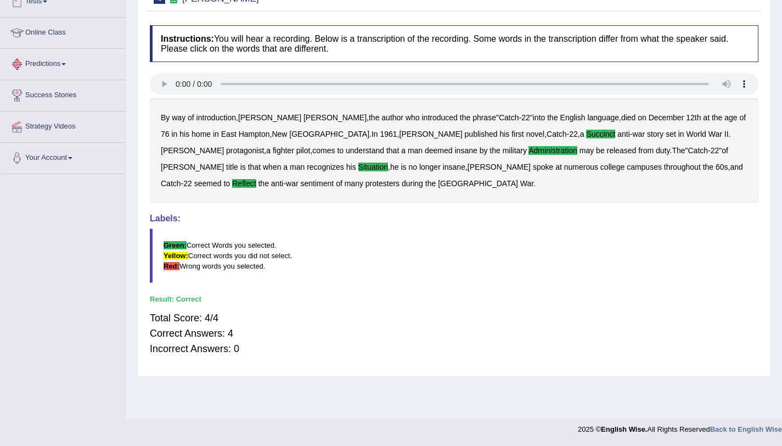
scroll to position [34, 0]
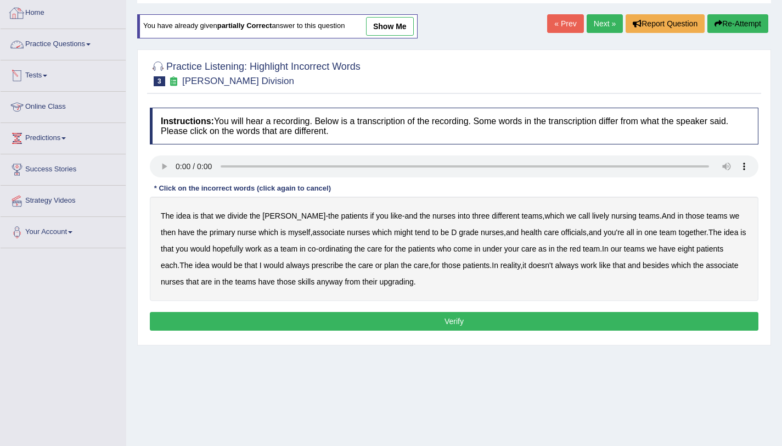
click at [23, 9] on div at bounding box center [17, 13] width 16 height 16
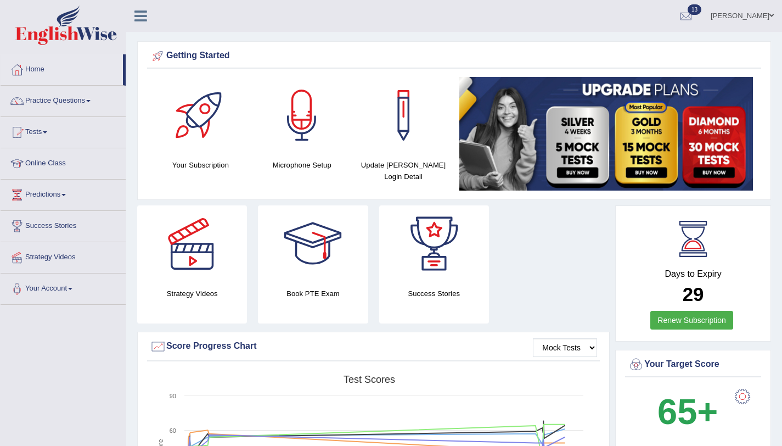
click at [741, 13] on link "Ali Ahmad Shafai" at bounding box center [742, 14] width 80 height 29
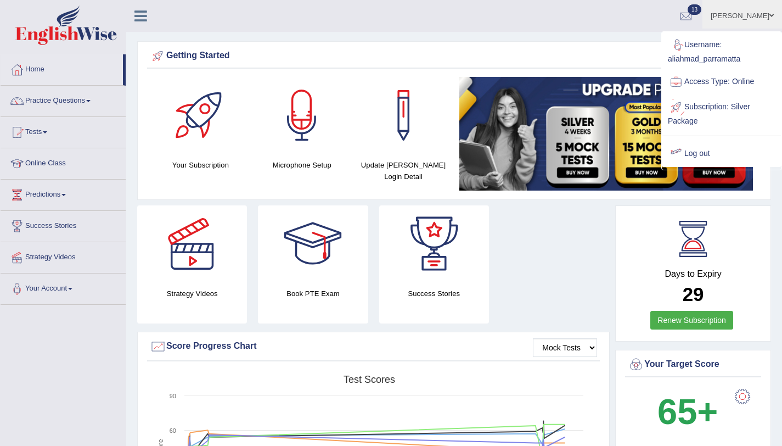
click at [711, 154] on link "Log out" at bounding box center [721, 153] width 119 height 25
